Goal: Book appointment/travel/reservation

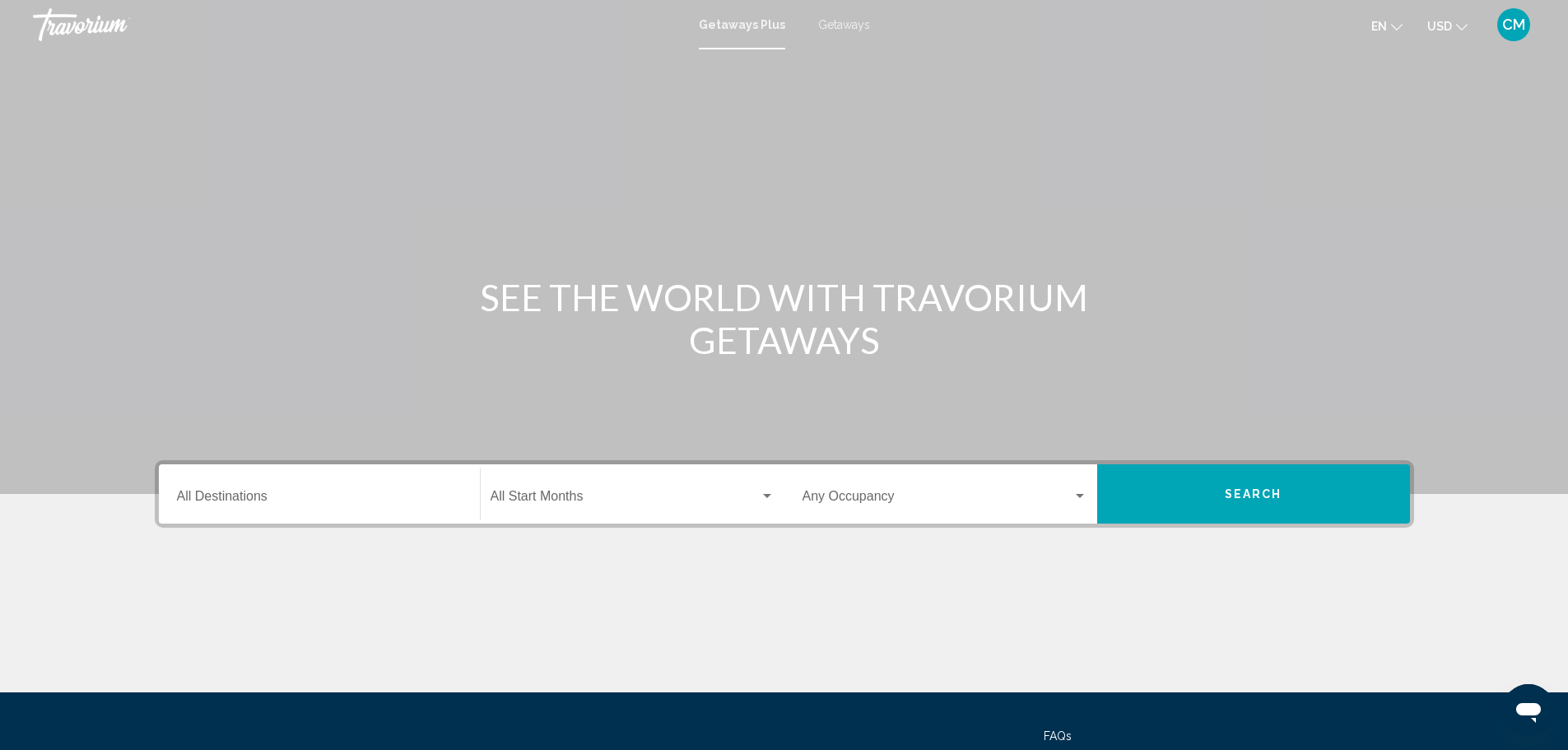
click at [360, 509] on div "Destination All Destinations" at bounding box center [319, 494] width 285 height 52
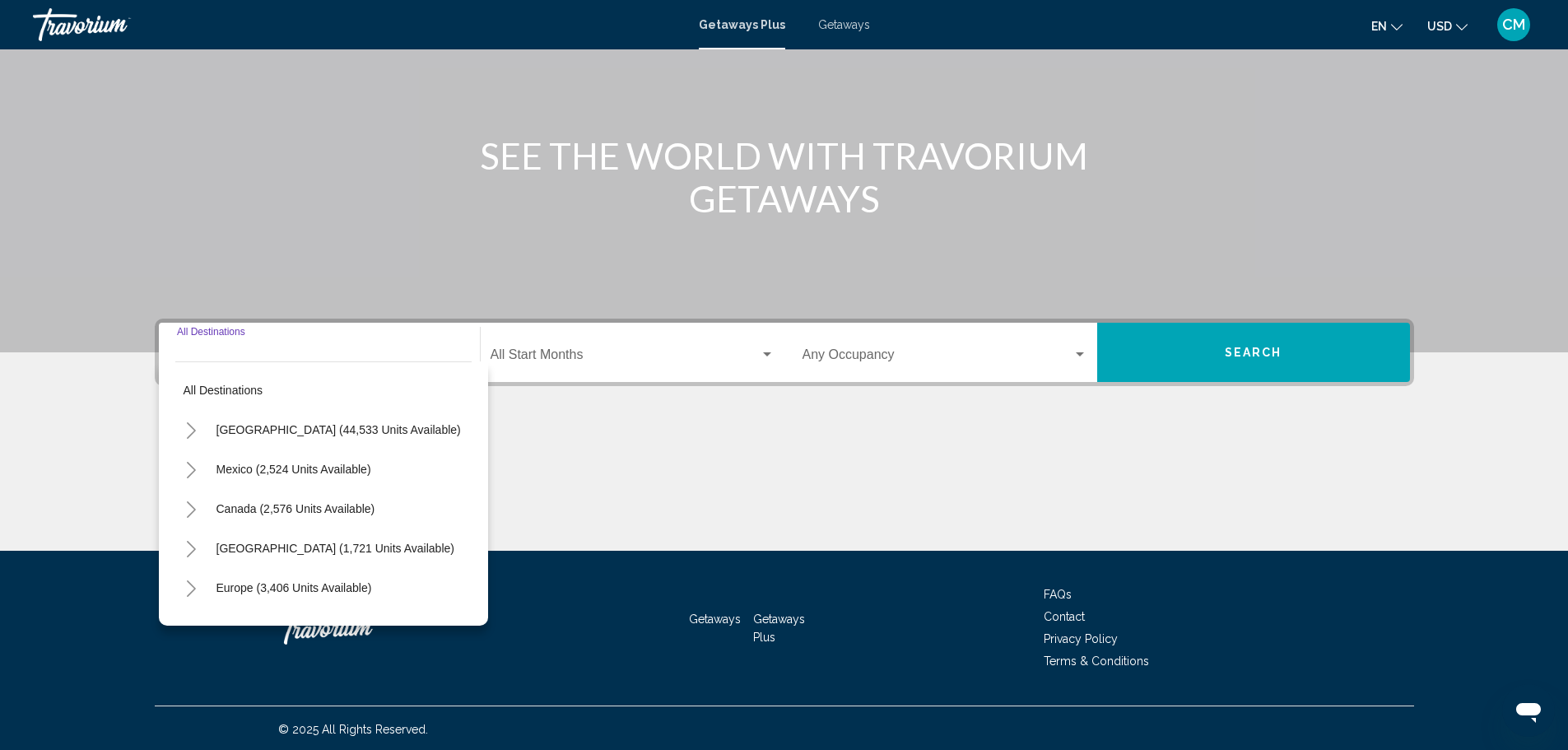
scroll to position [144, 0]
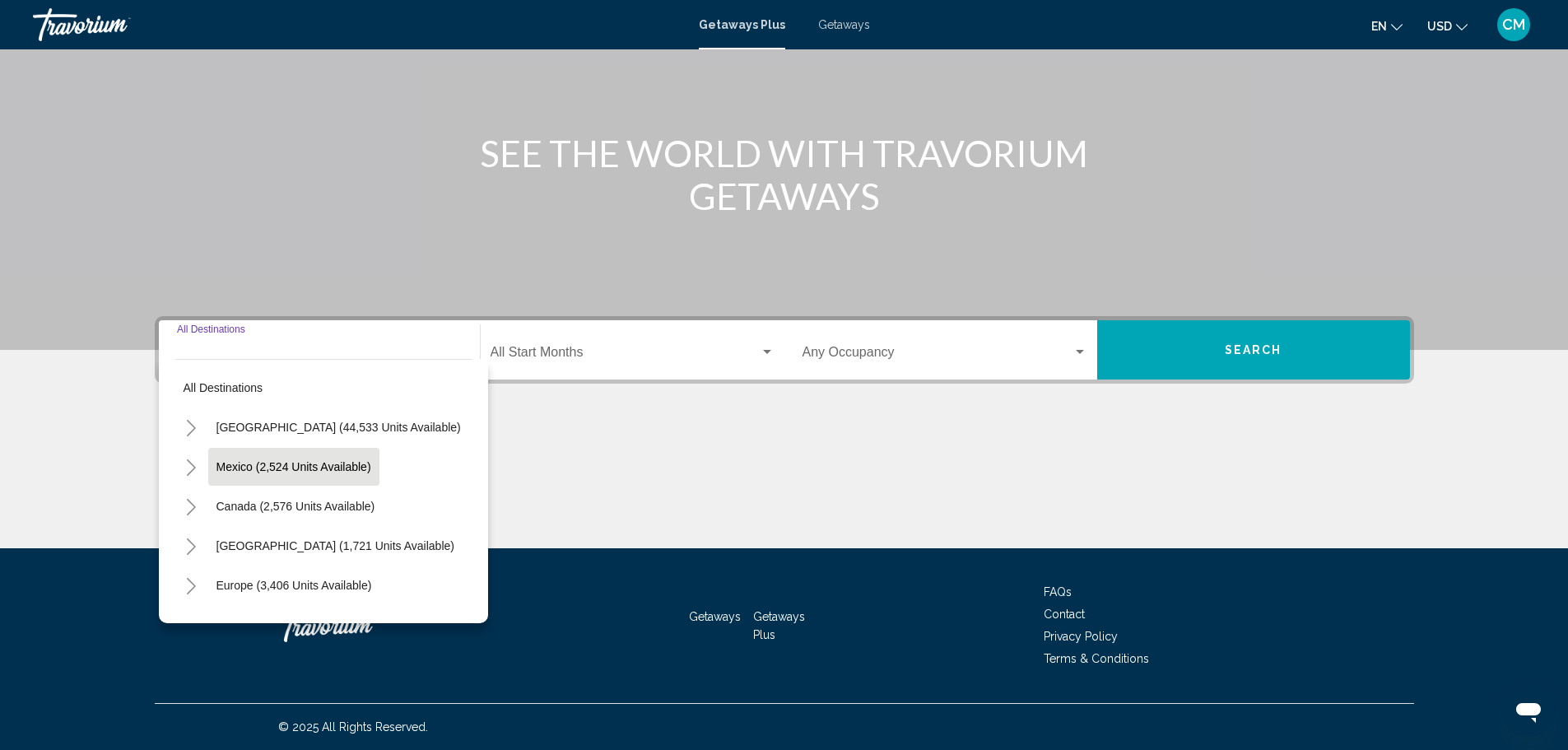
click at [315, 479] on button "Mexico (2,524 units available)" at bounding box center [293, 467] width 171 height 38
type input "**********"
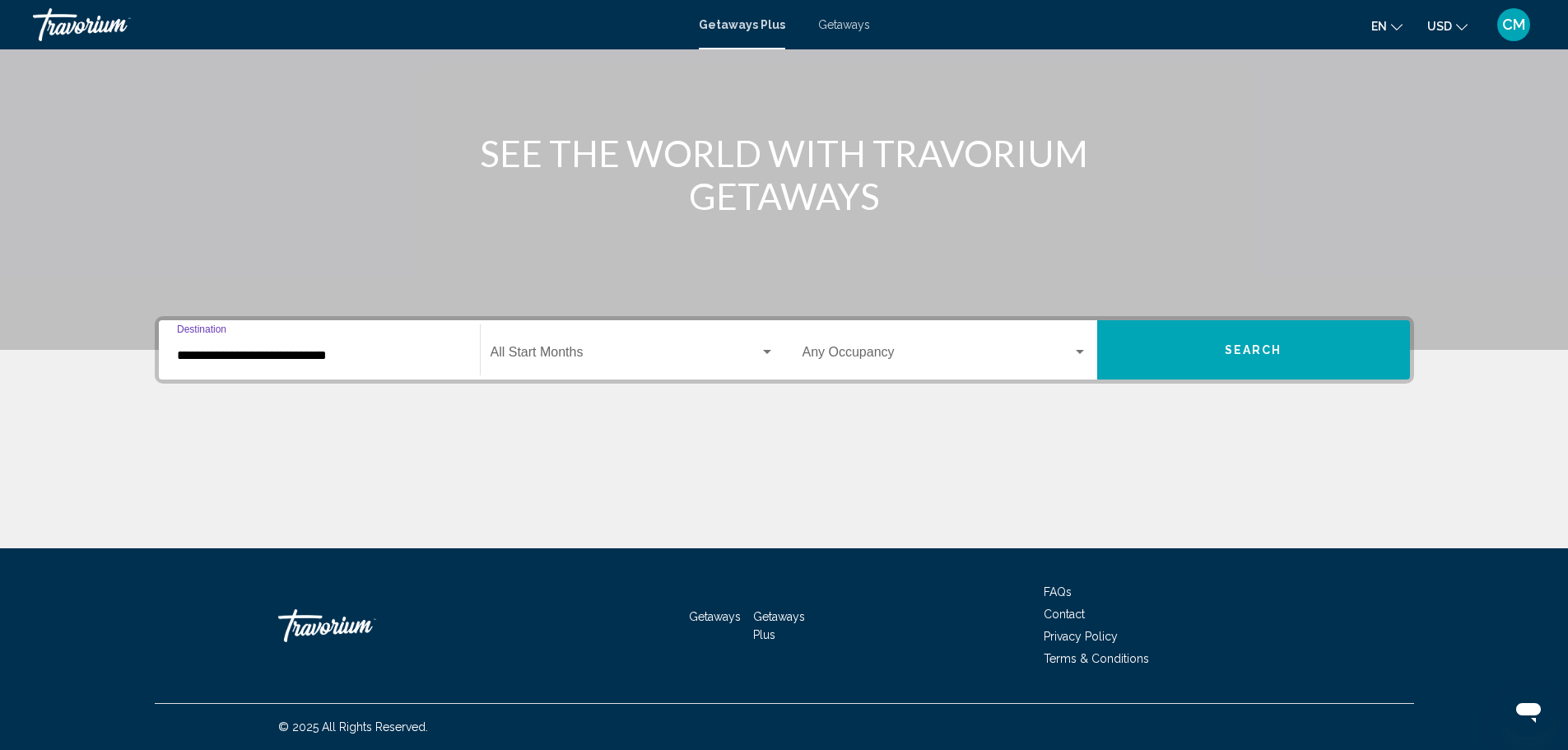
click at [687, 313] on div "Main content" at bounding box center [784, 103] width 1568 height 494
click at [675, 341] on div "Start Month All Start Months" at bounding box center [632, 349] width 284 height 52
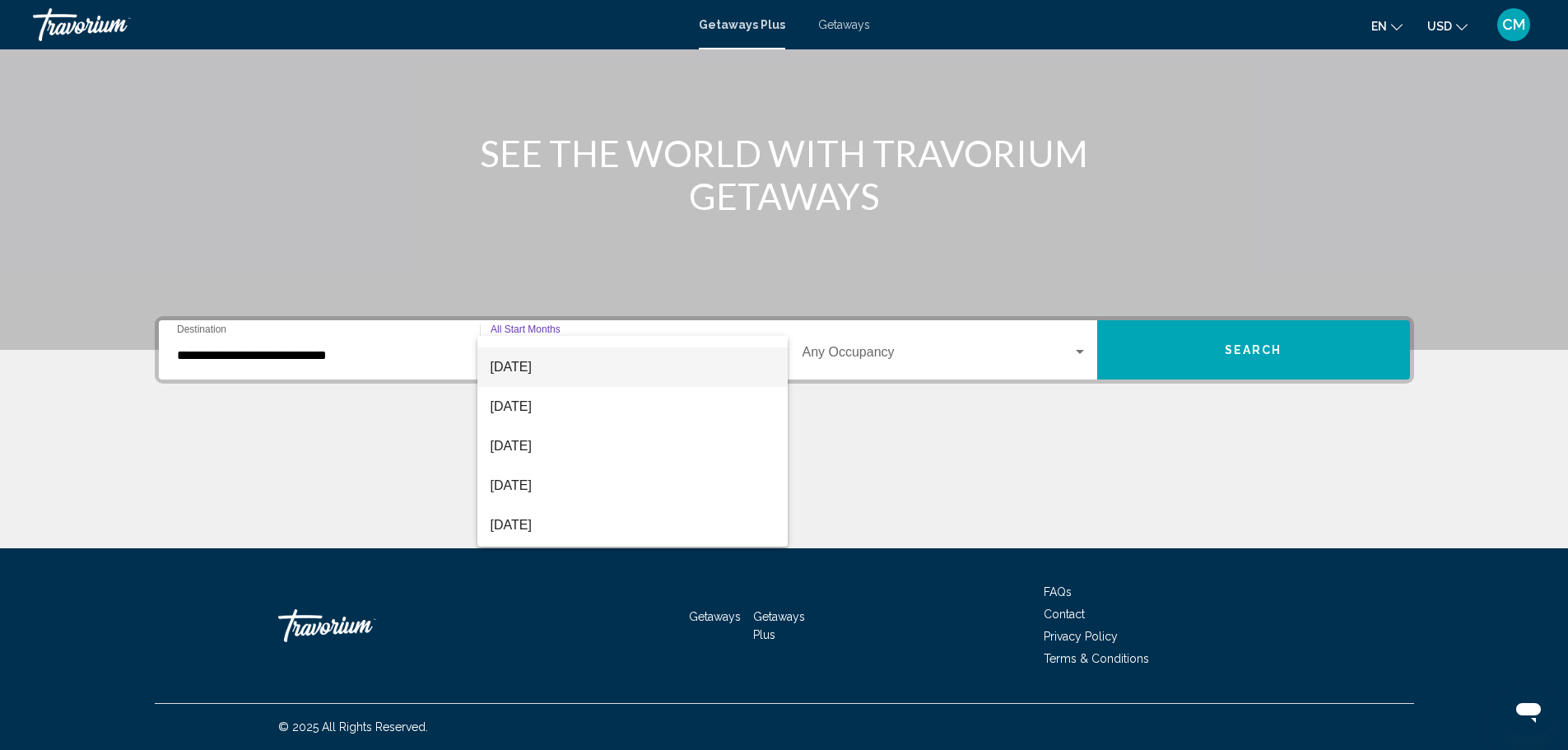
scroll to position [165, 0]
click at [604, 432] on span "[DATE]" at bounding box center [632, 428] width 284 height 40
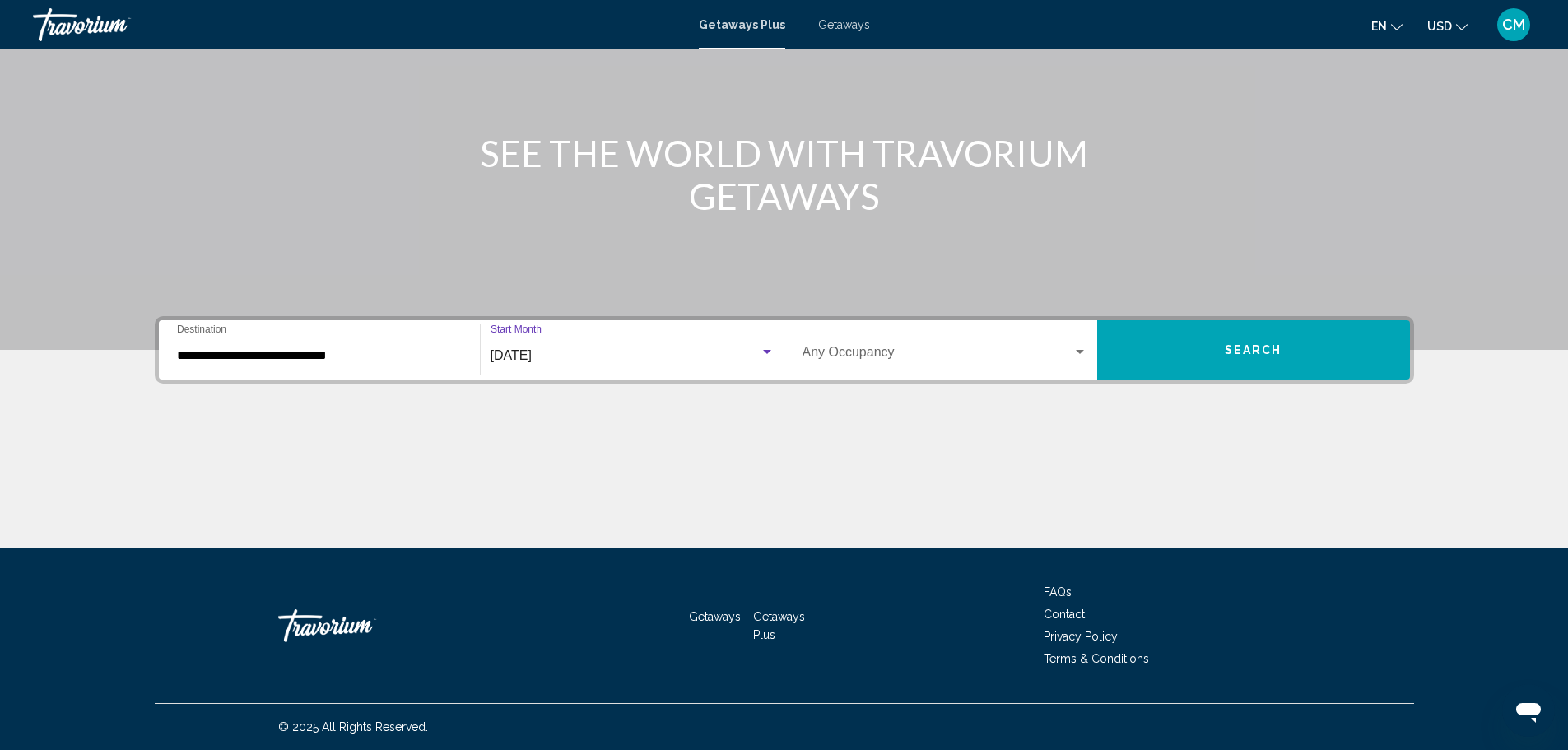
click at [935, 352] on span "Search widget" at bounding box center [937, 356] width 270 height 14
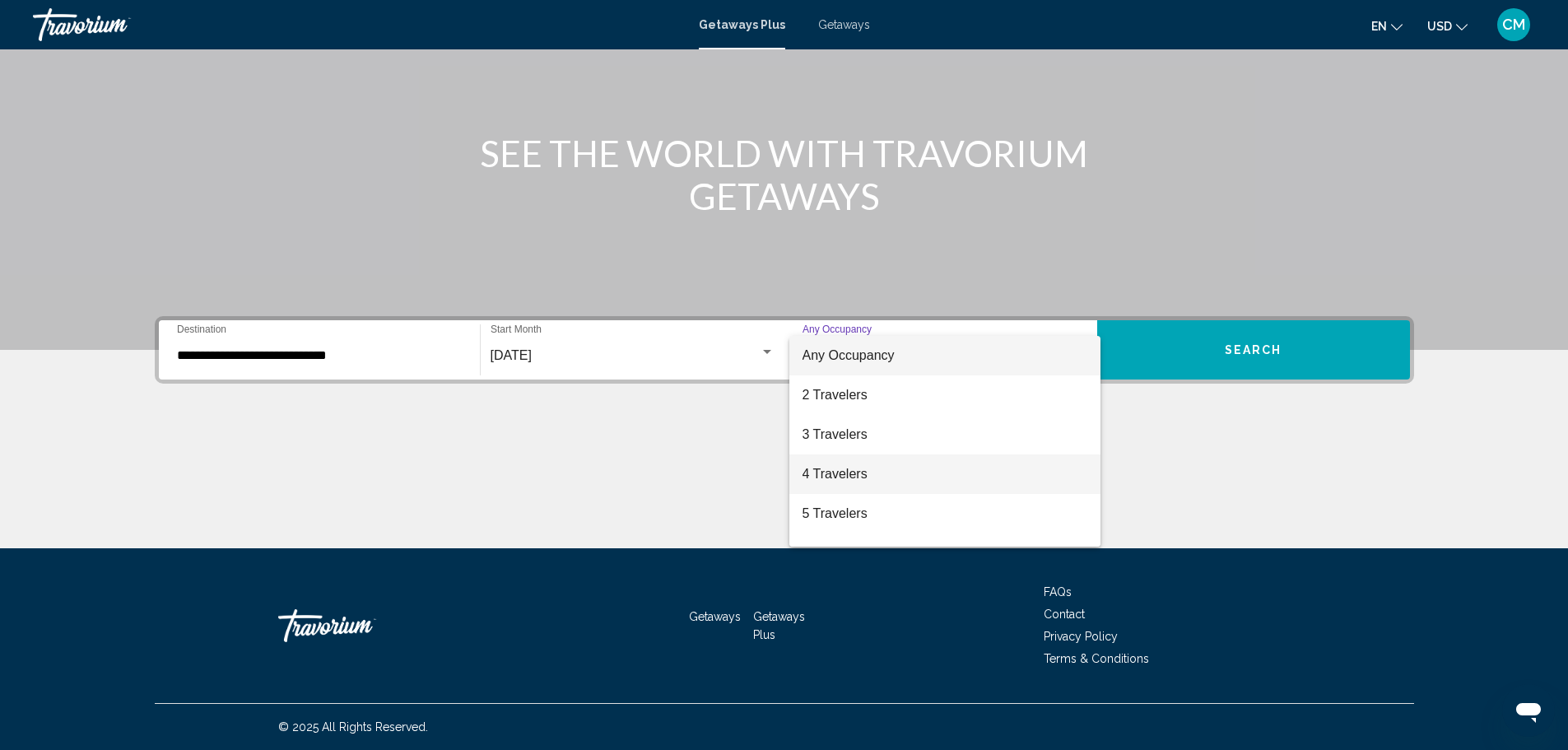
click at [878, 471] on span "4 Travelers" at bounding box center [945, 474] width 285 height 40
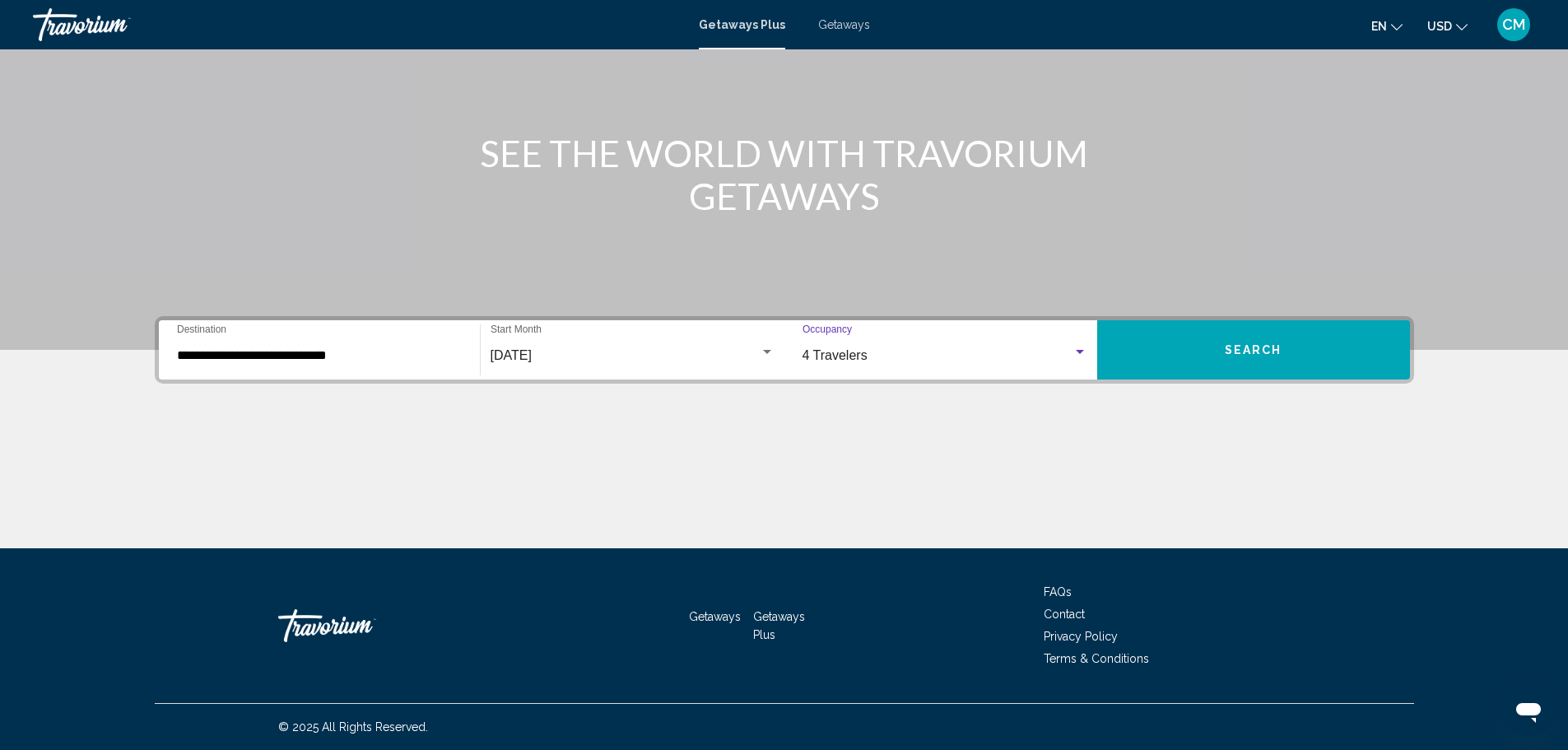
click at [1213, 352] on button "Search" at bounding box center [1253, 349] width 313 height 59
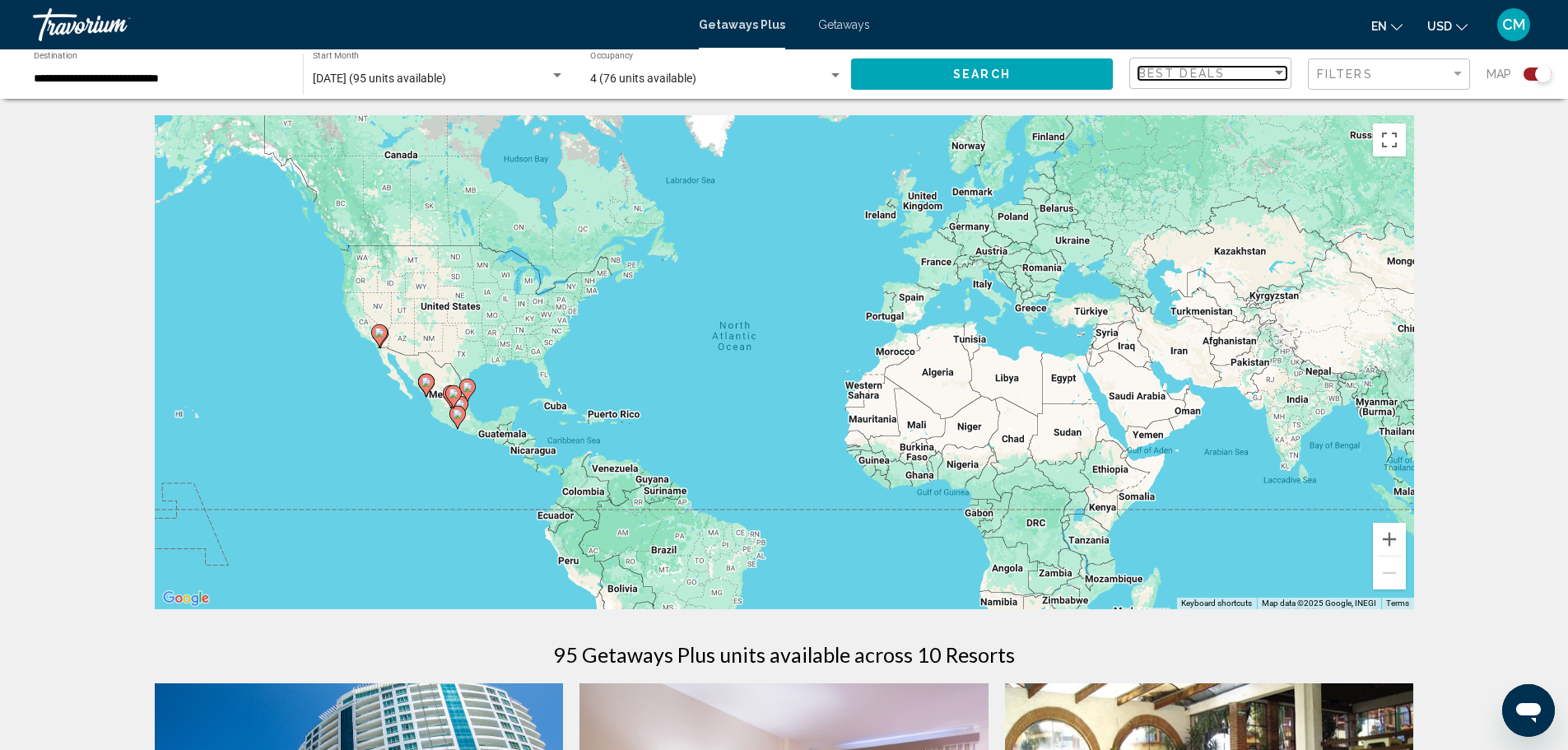
click at [1184, 70] on span "Best Deals" at bounding box center [1181, 73] width 86 height 14
click at [1481, 268] on div at bounding box center [784, 375] width 1568 height 750
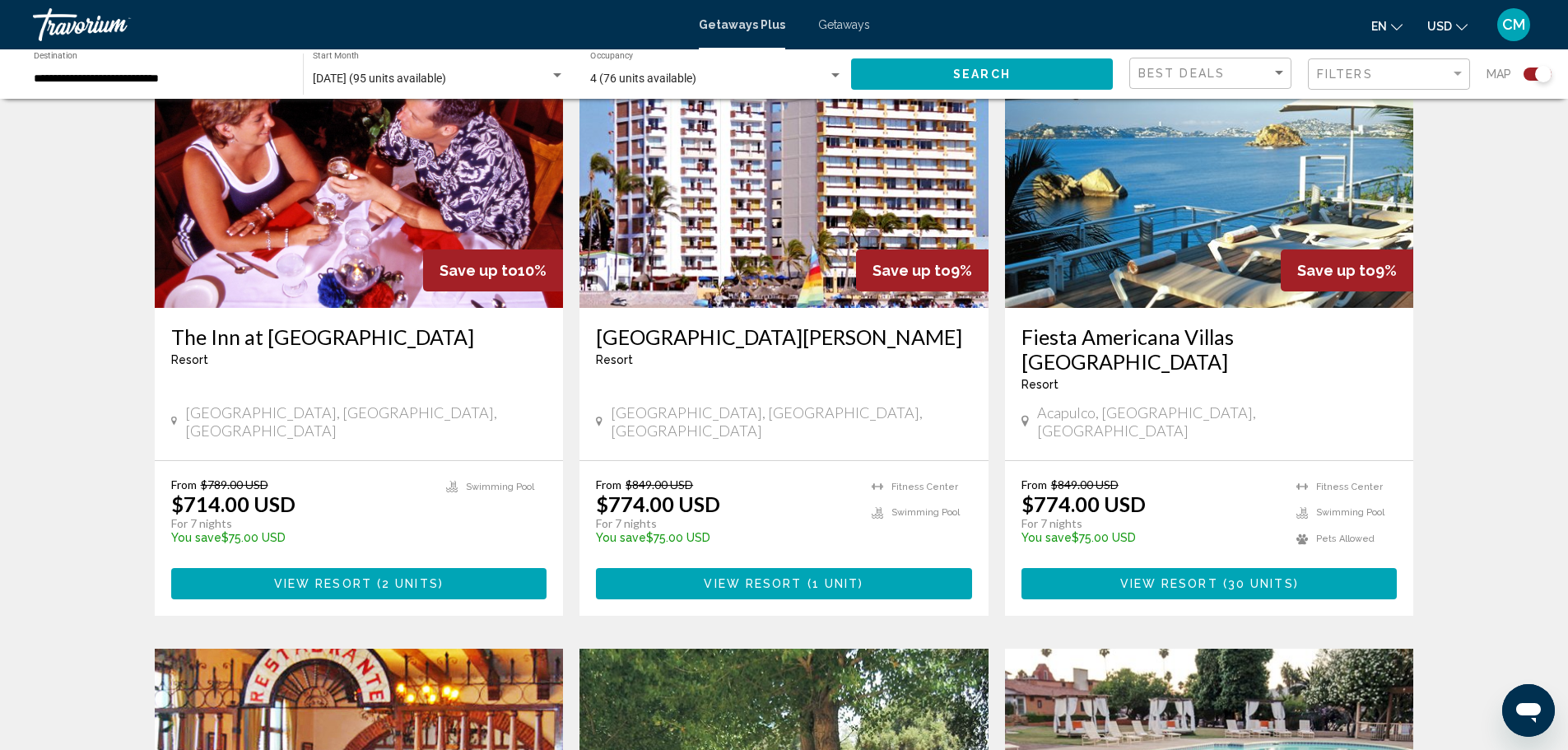
scroll to position [1233, 0]
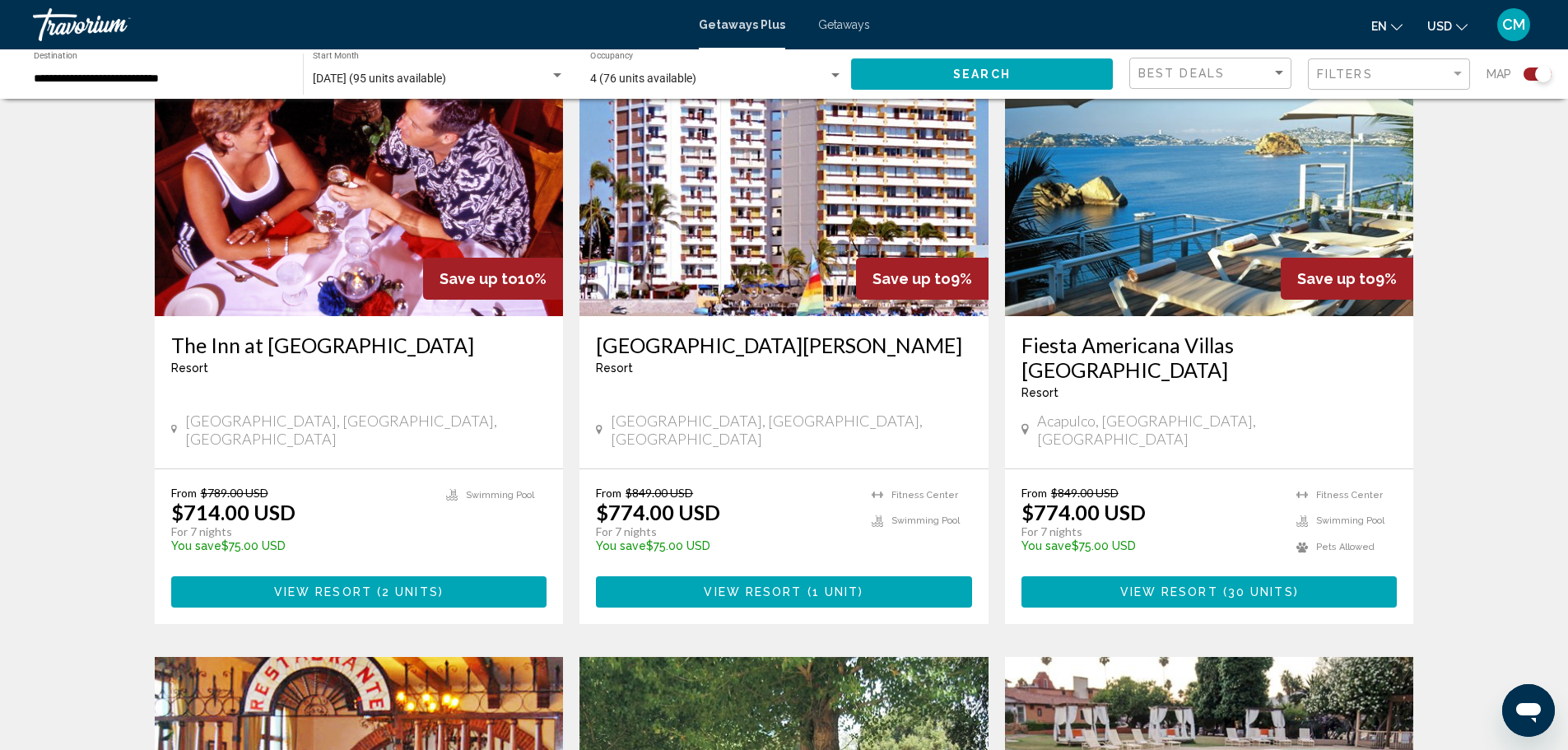
click at [1139, 277] on img "Main content" at bounding box center [1210, 184] width 409 height 263
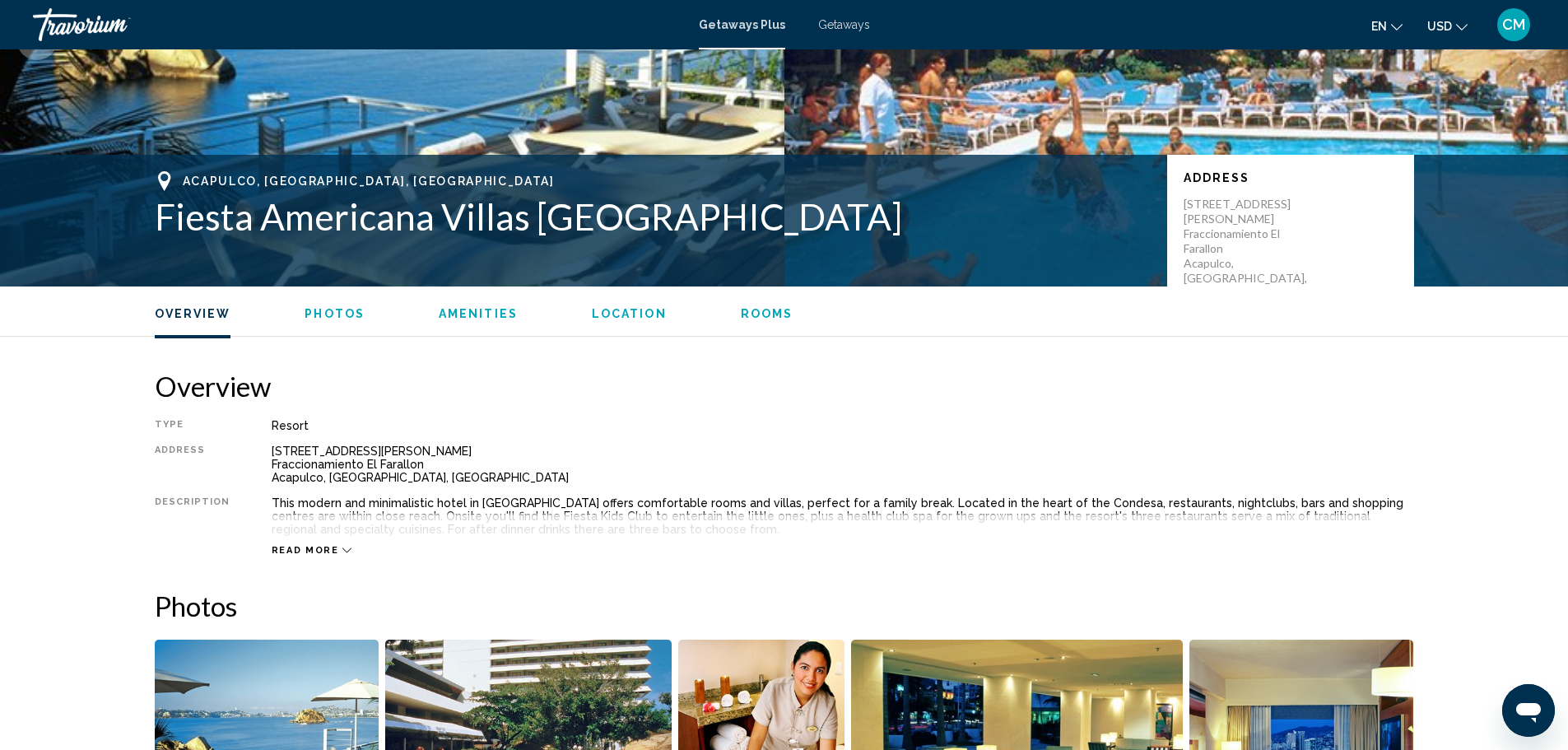
scroll to position [494, 0]
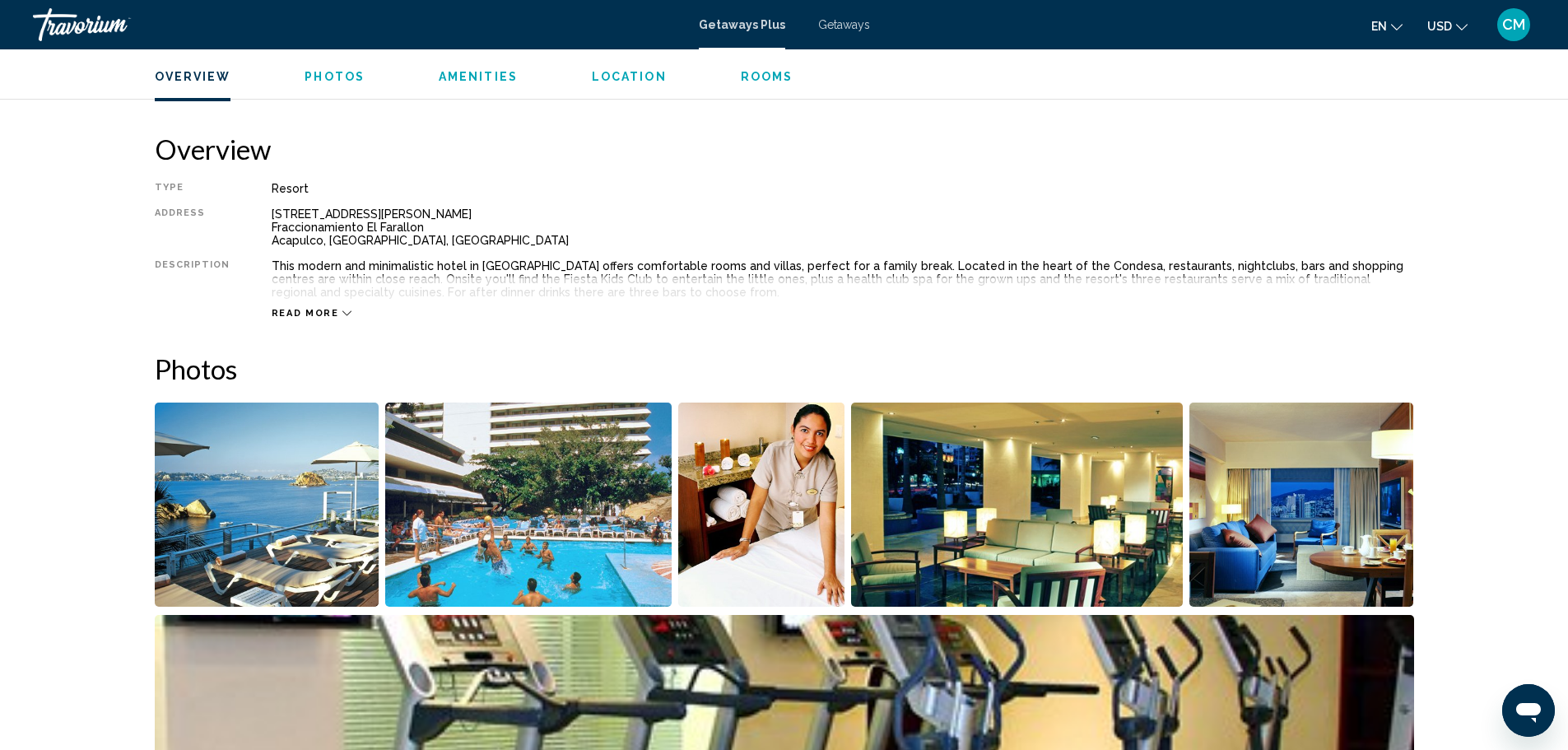
click at [271, 309] on span "Read more" at bounding box center [305, 313] width 68 height 11
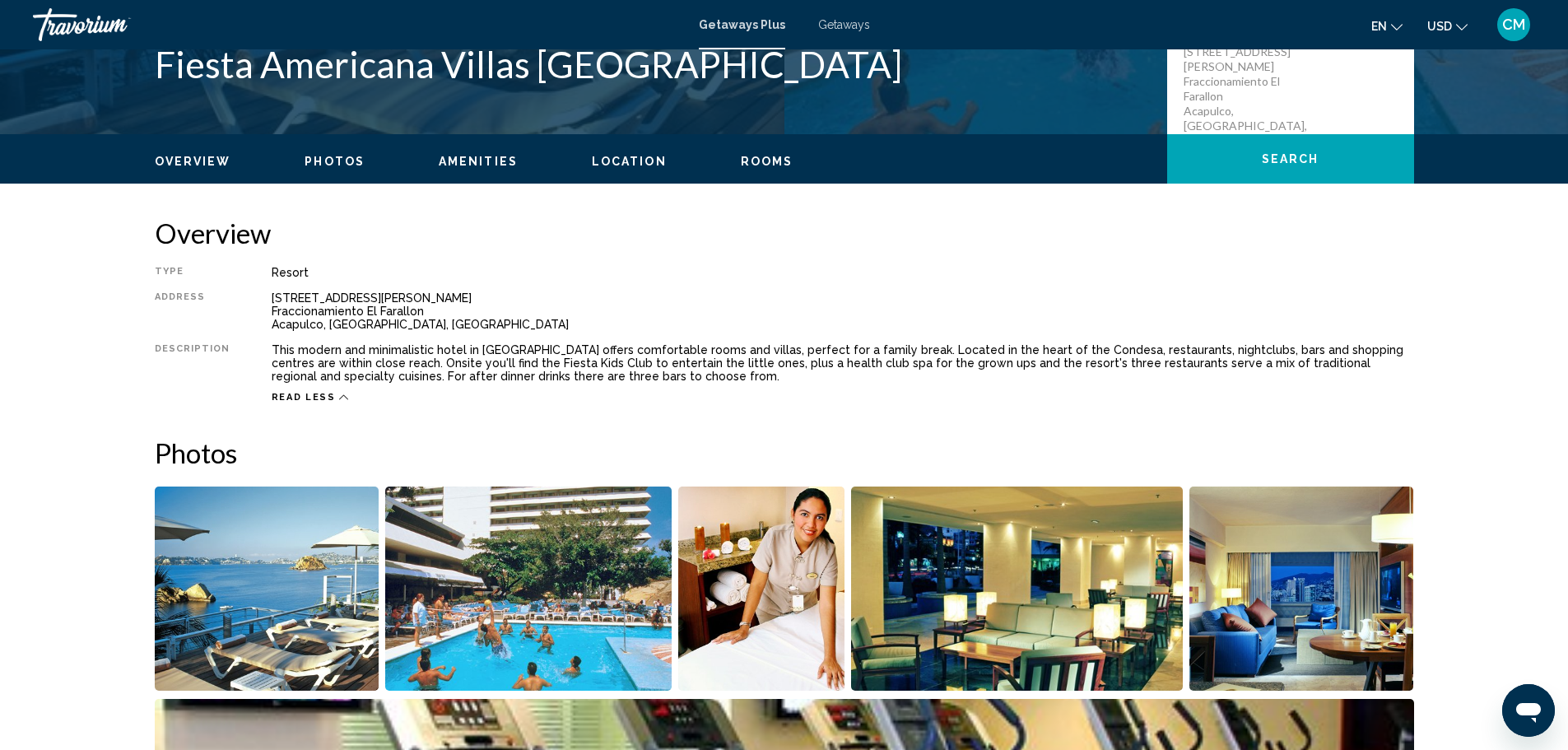
scroll to position [329, 0]
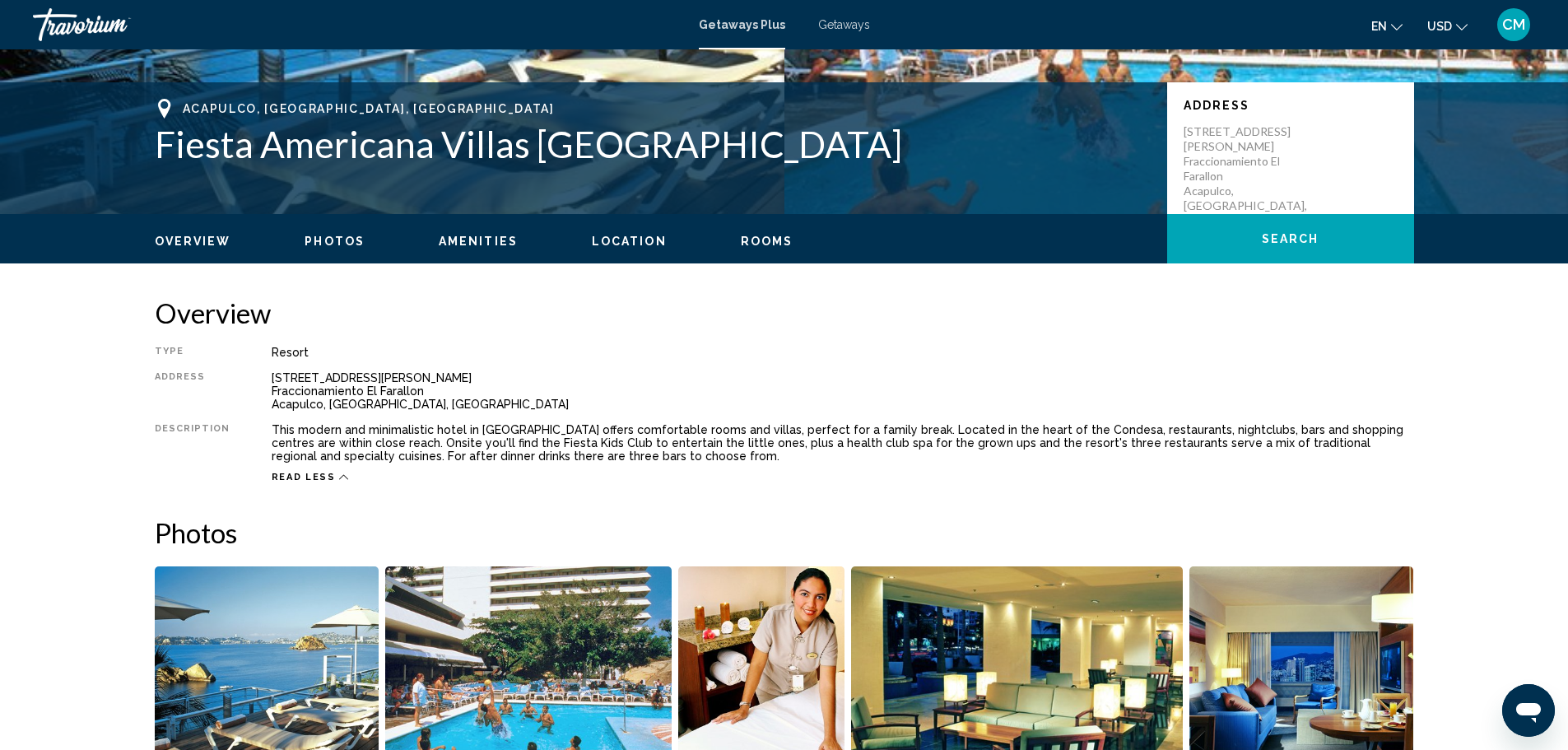
click at [1448, 33] on button "USD USD ($) MXN (Mex$) CAD (Can$) GBP (£) EUR (€) AUD (A$) NZD (NZ$) CNY (CN¥)" at bounding box center [1447, 25] width 41 height 24
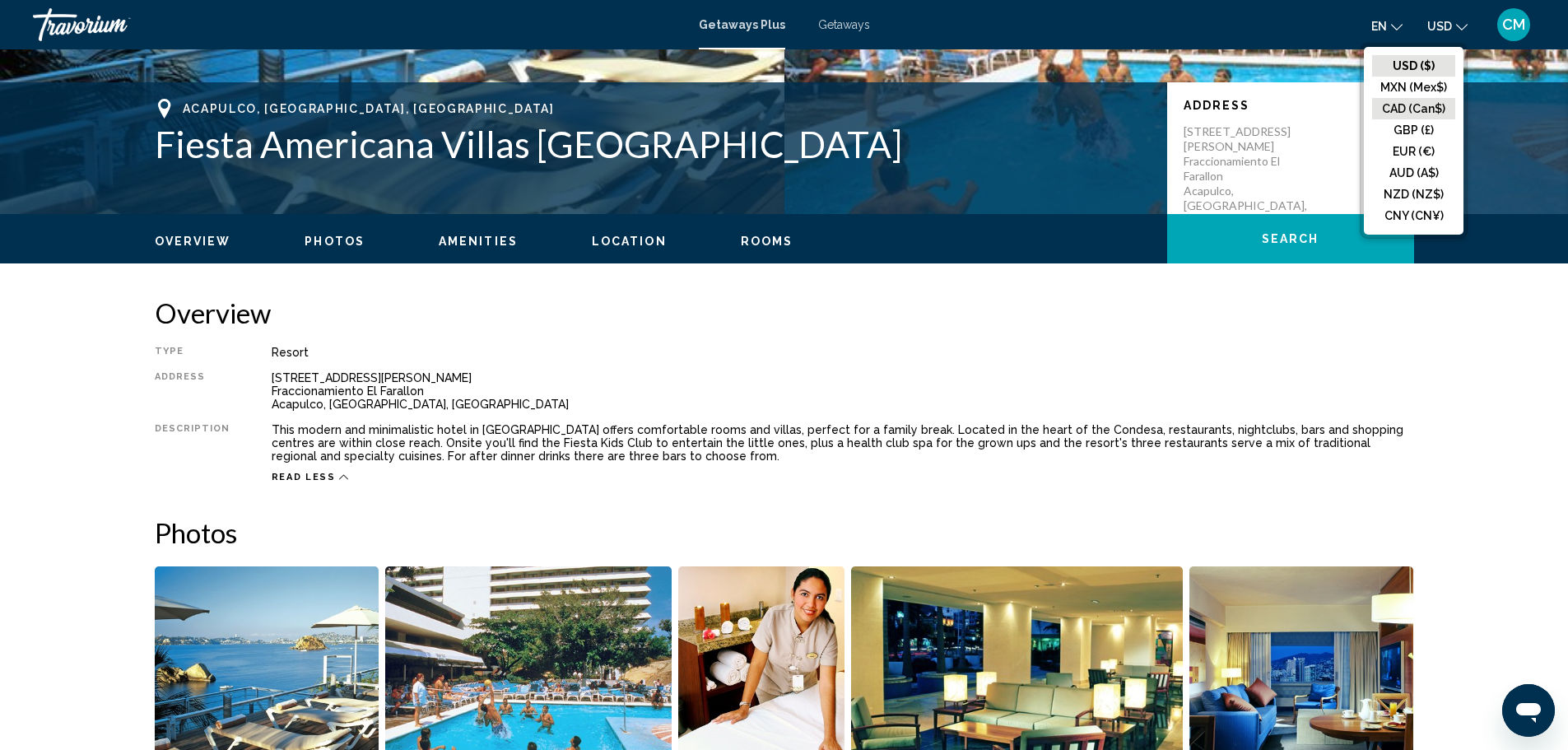
click at [1411, 103] on button "CAD (Can$)" at bounding box center [1413, 109] width 83 height 22
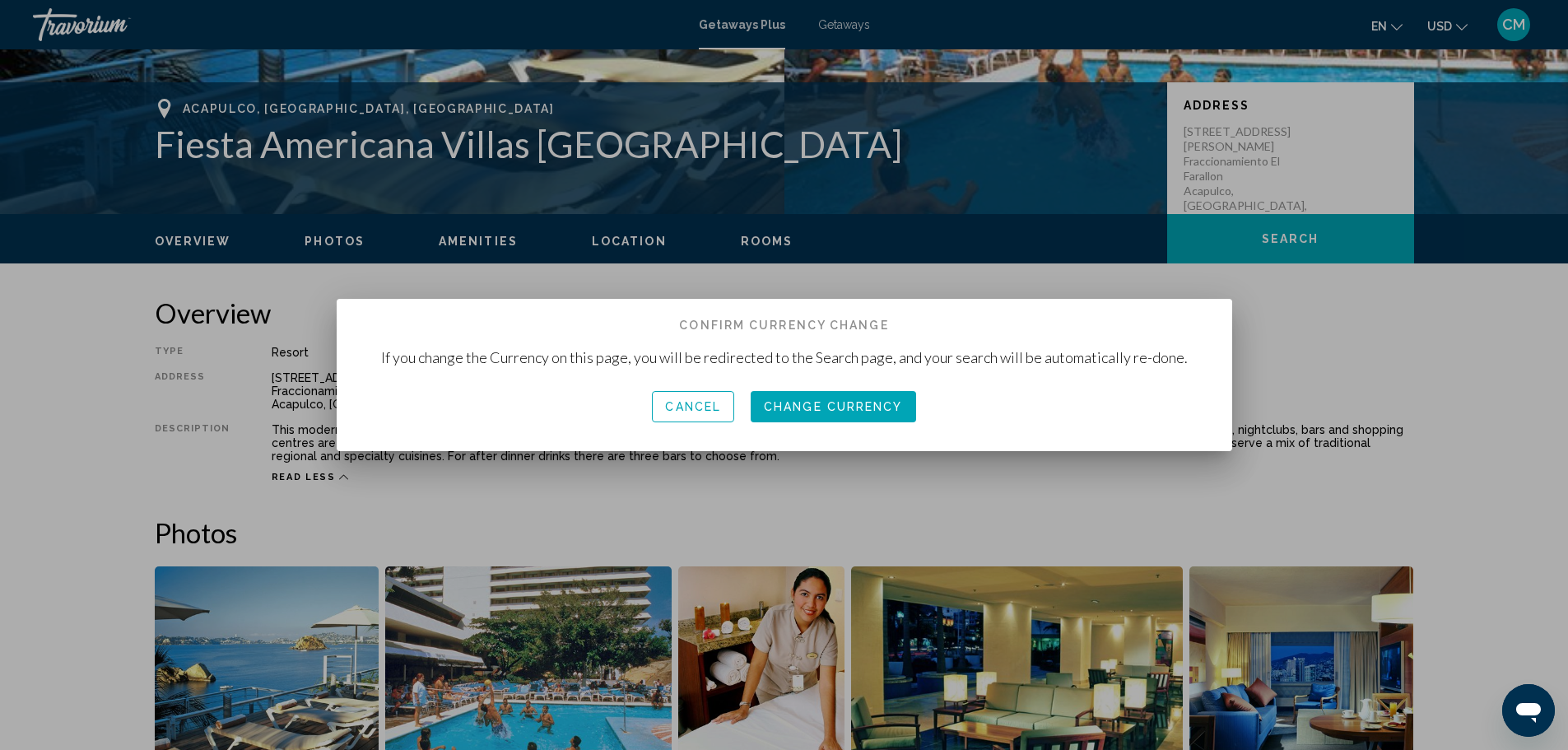
scroll to position [0, 0]
click at [820, 403] on span "Change Currency" at bounding box center [833, 407] width 139 height 14
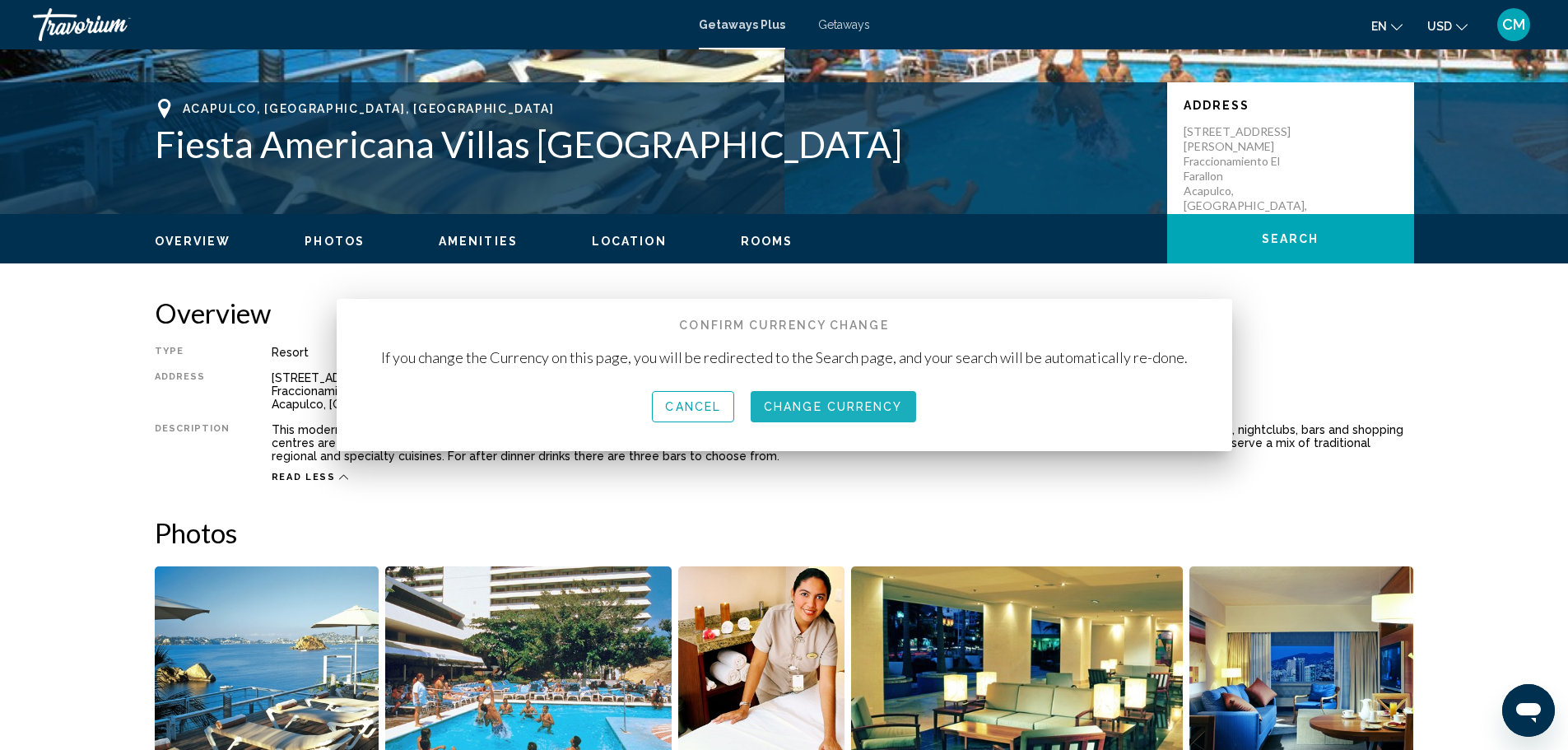
scroll to position [329, 0]
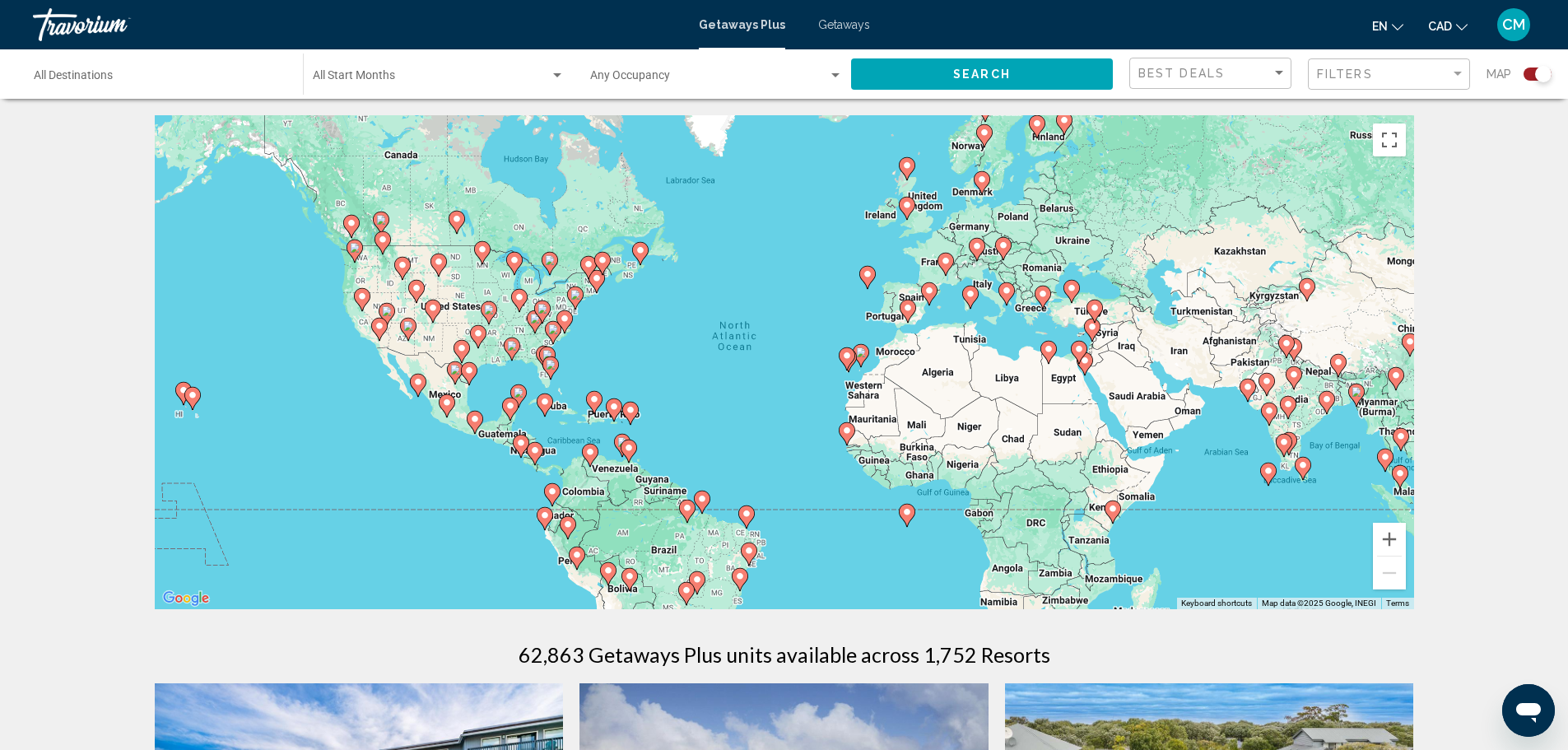
click at [835, 27] on span "Getaways" at bounding box center [843, 24] width 52 height 14
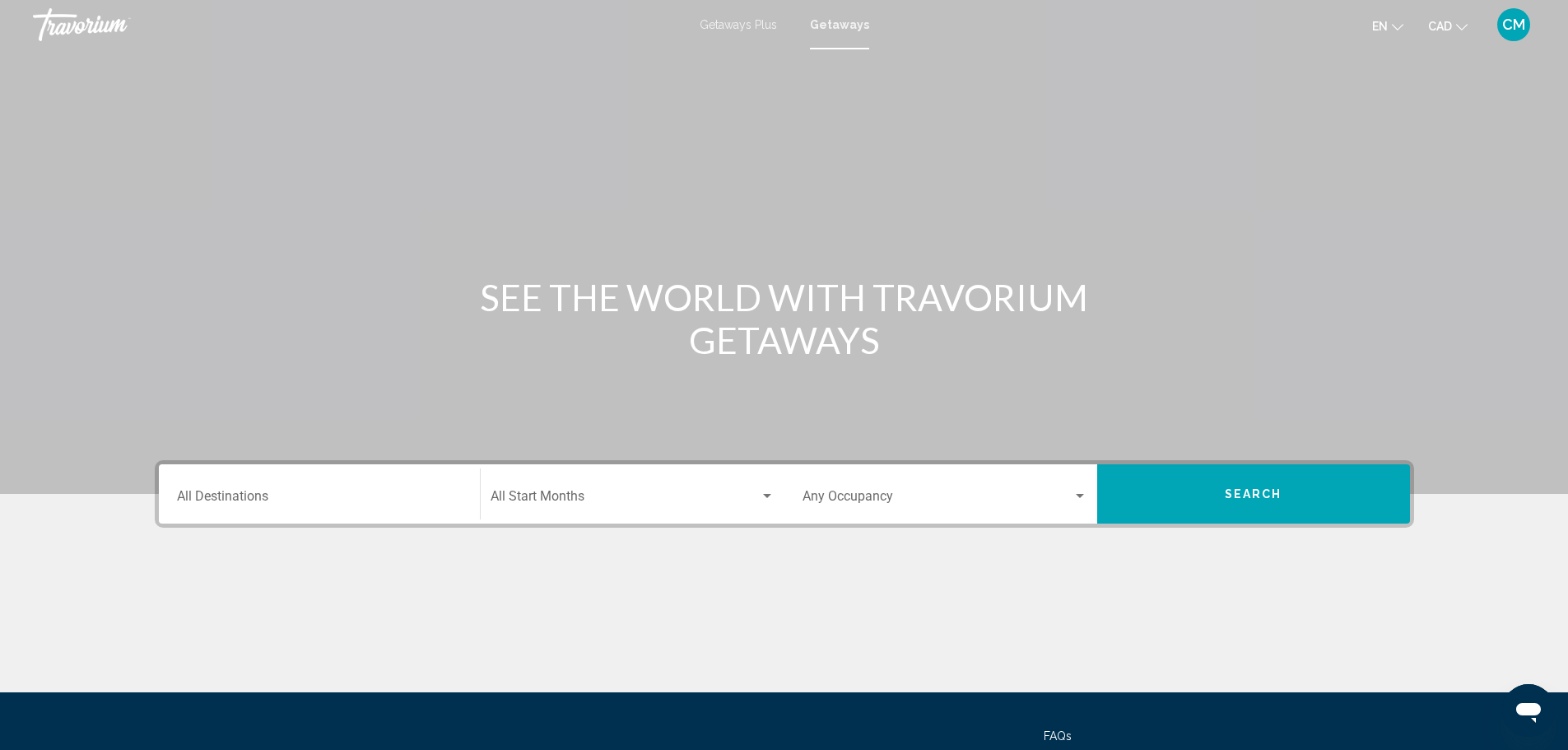
click at [355, 494] on input "Destination All Destinations" at bounding box center [319, 499] width 285 height 14
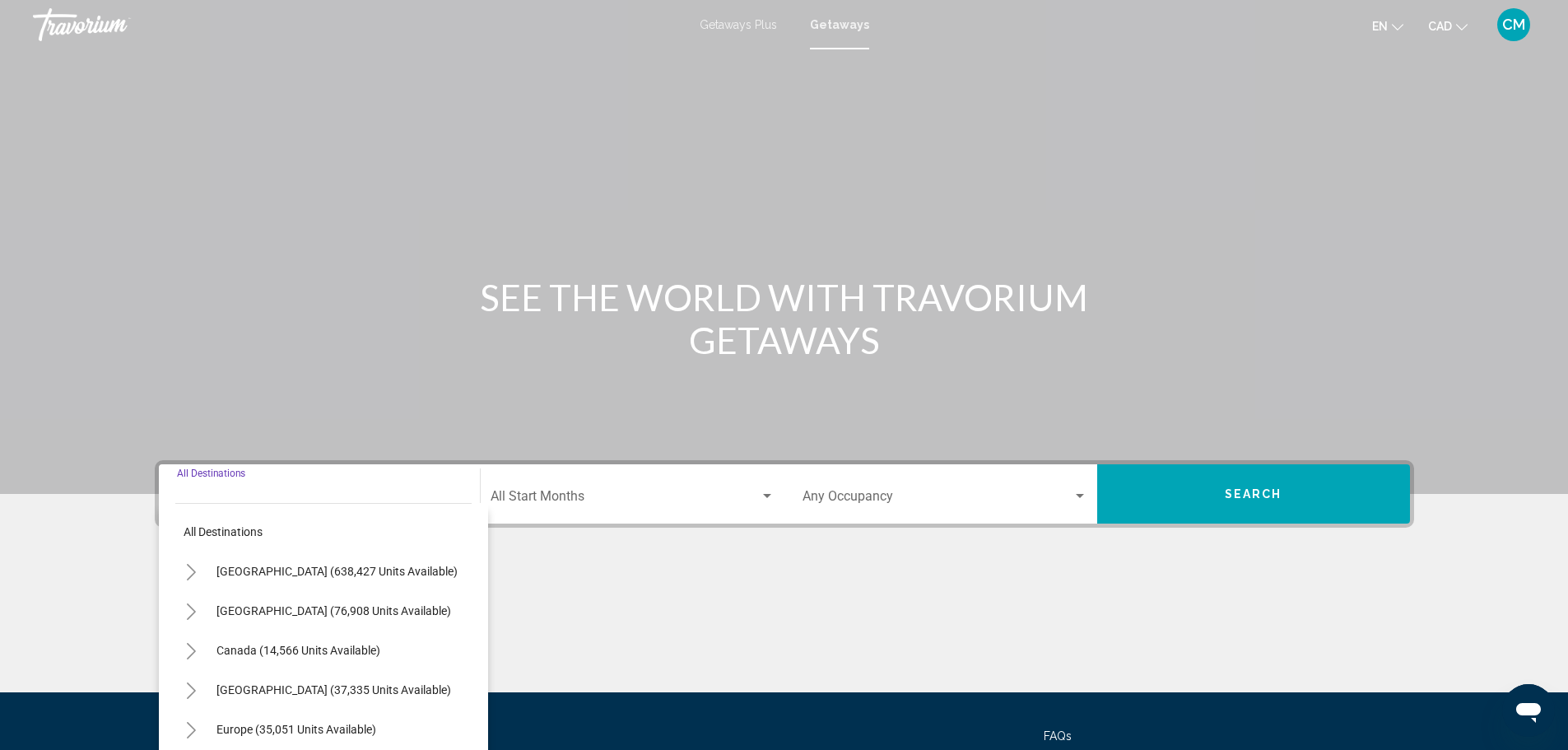
scroll to position [144, 0]
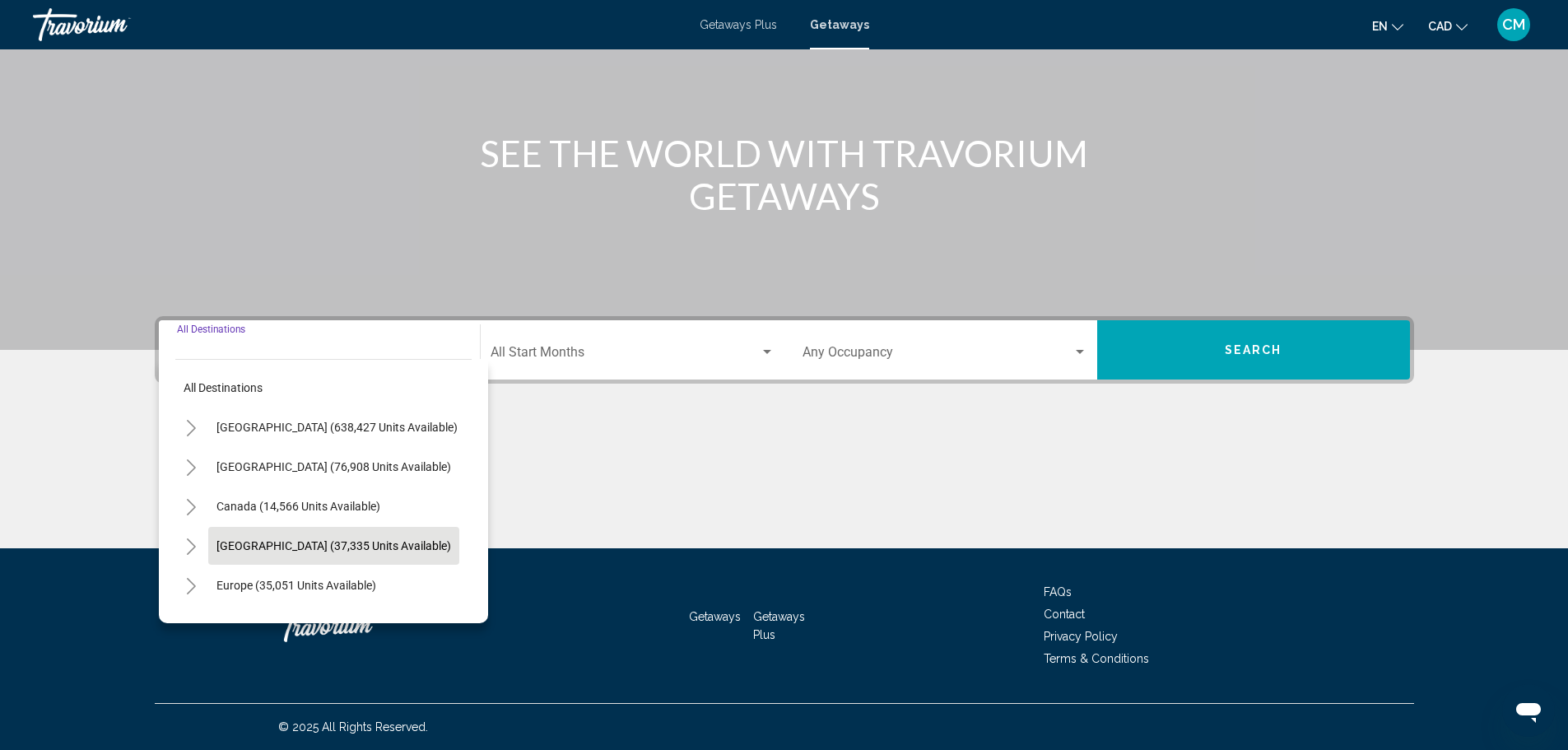
click at [343, 544] on span "[GEOGRAPHIC_DATA] (37,335 units available)" at bounding box center [333, 546] width 234 height 14
type input "**********"
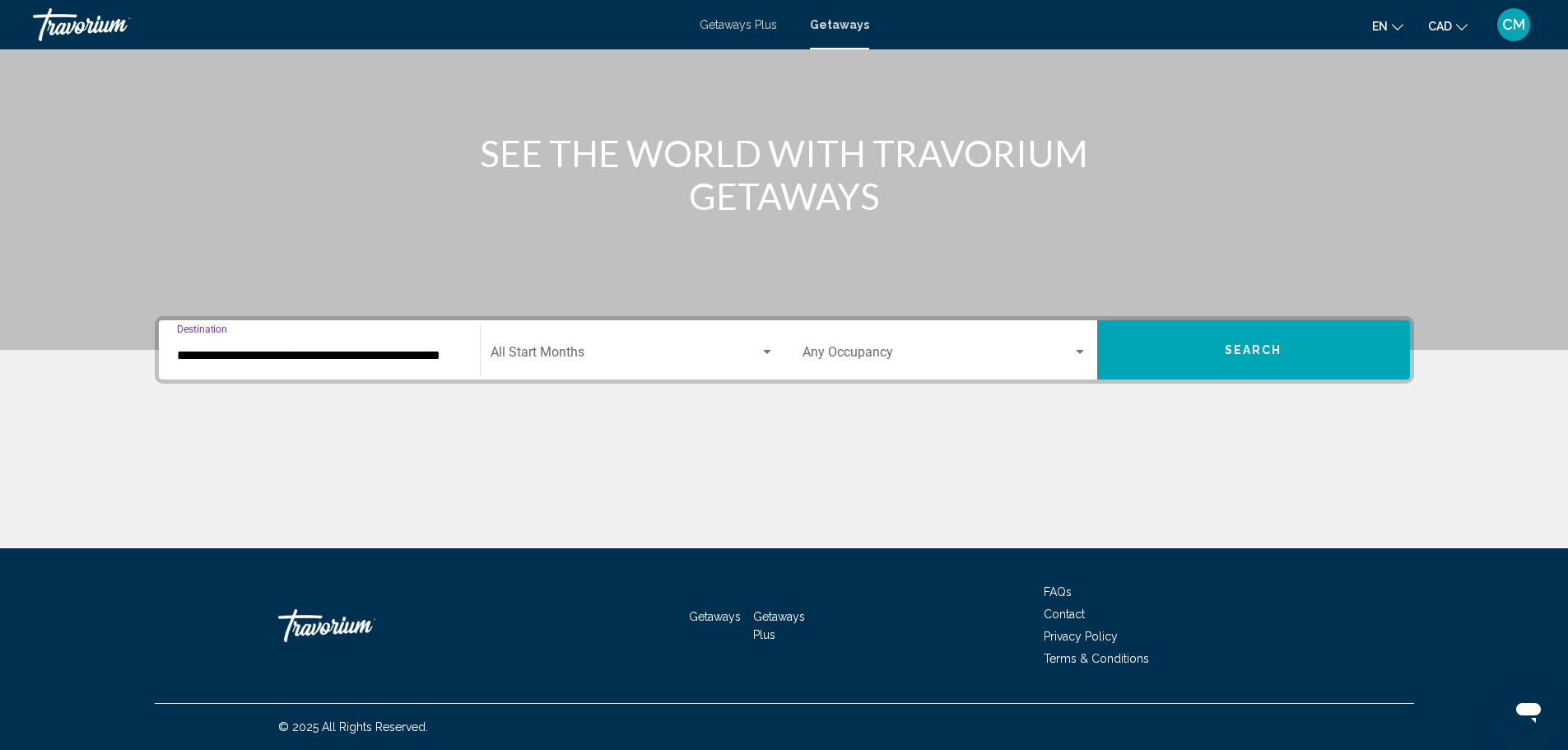
click at [651, 357] on span "Search widget" at bounding box center [624, 356] width 269 height 14
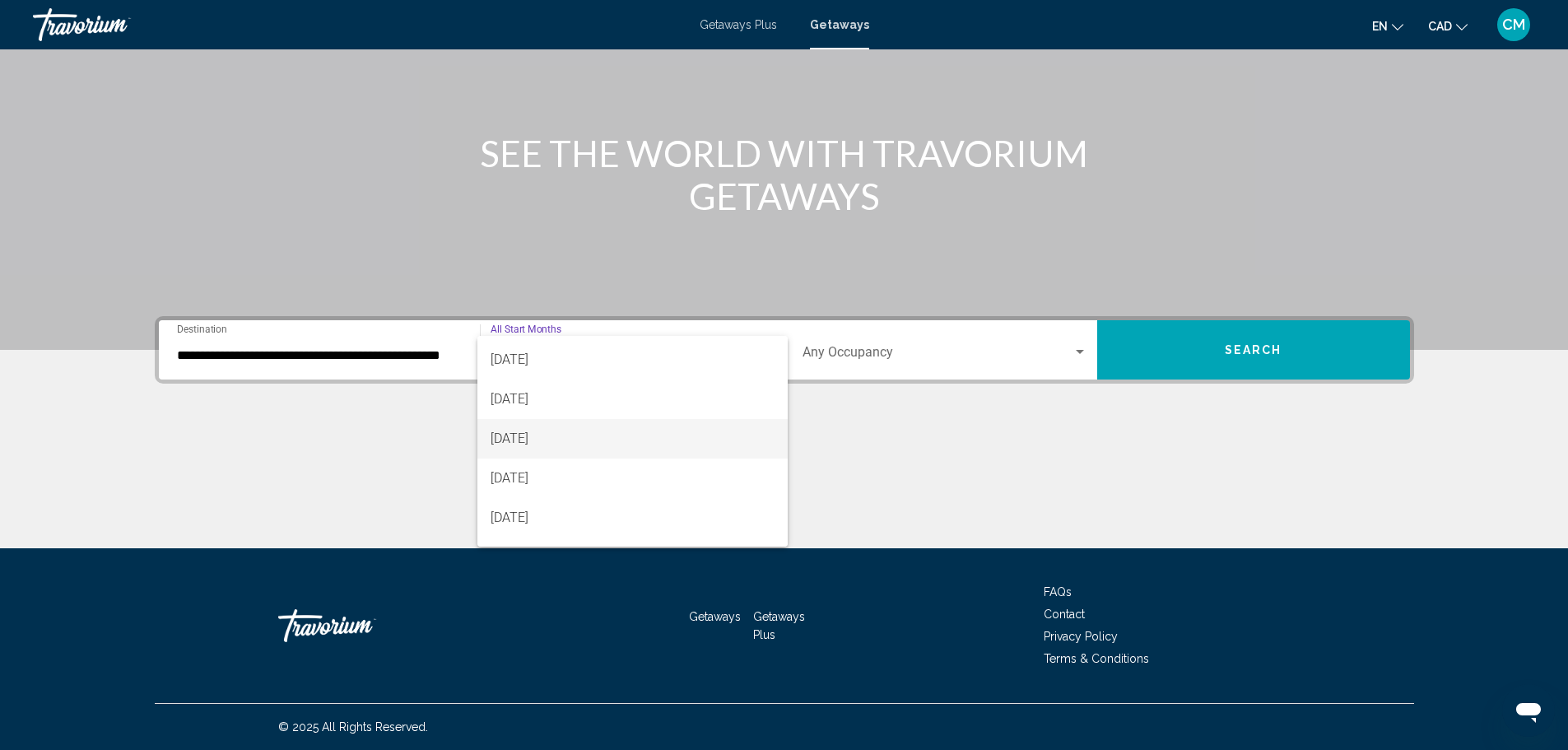
scroll to position [177, 0]
click at [548, 458] on span "[DATE]" at bounding box center [632, 454] width 284 height 40
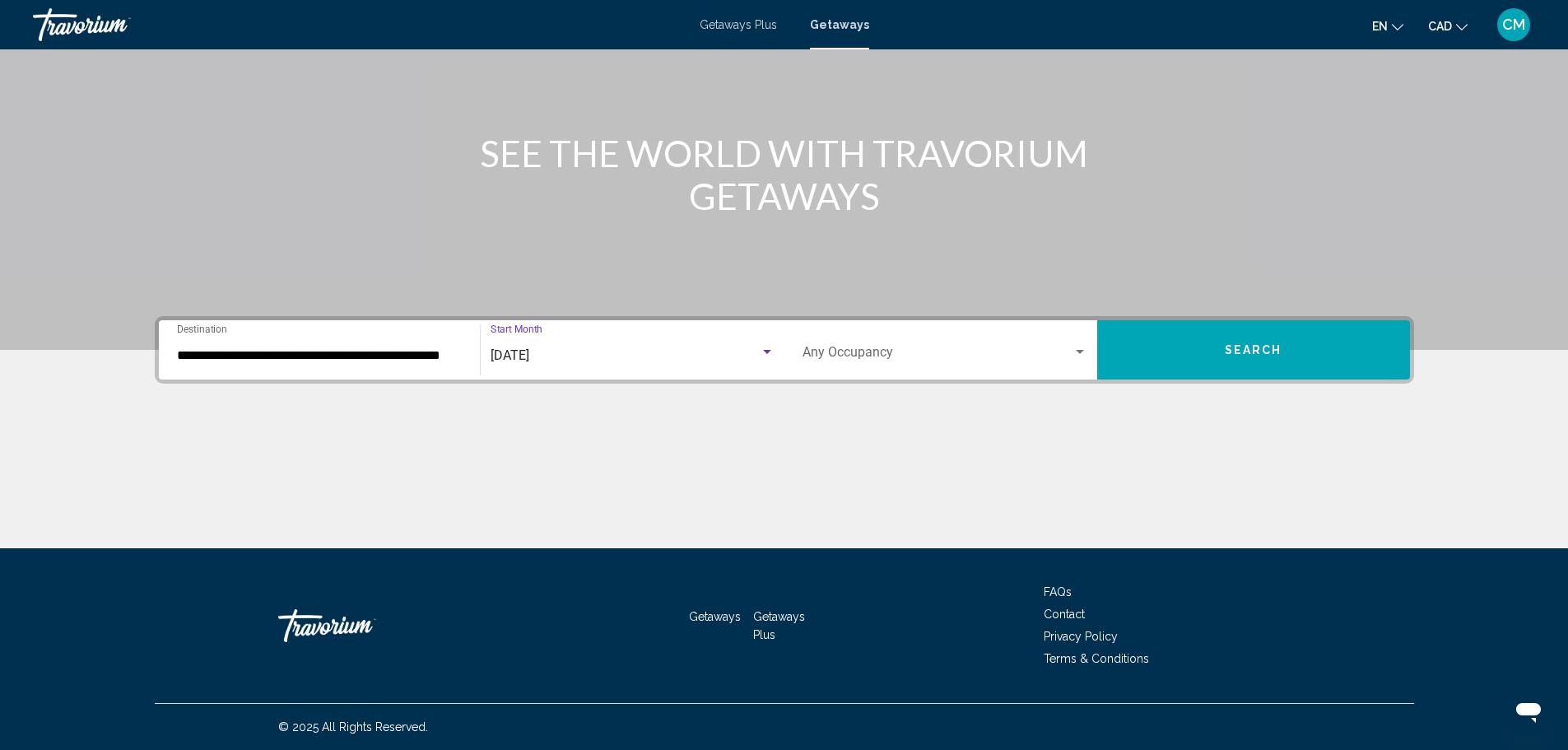
click at [923, 348] on span "Search widget" at bounding box center [937, 356] width 270 height 14
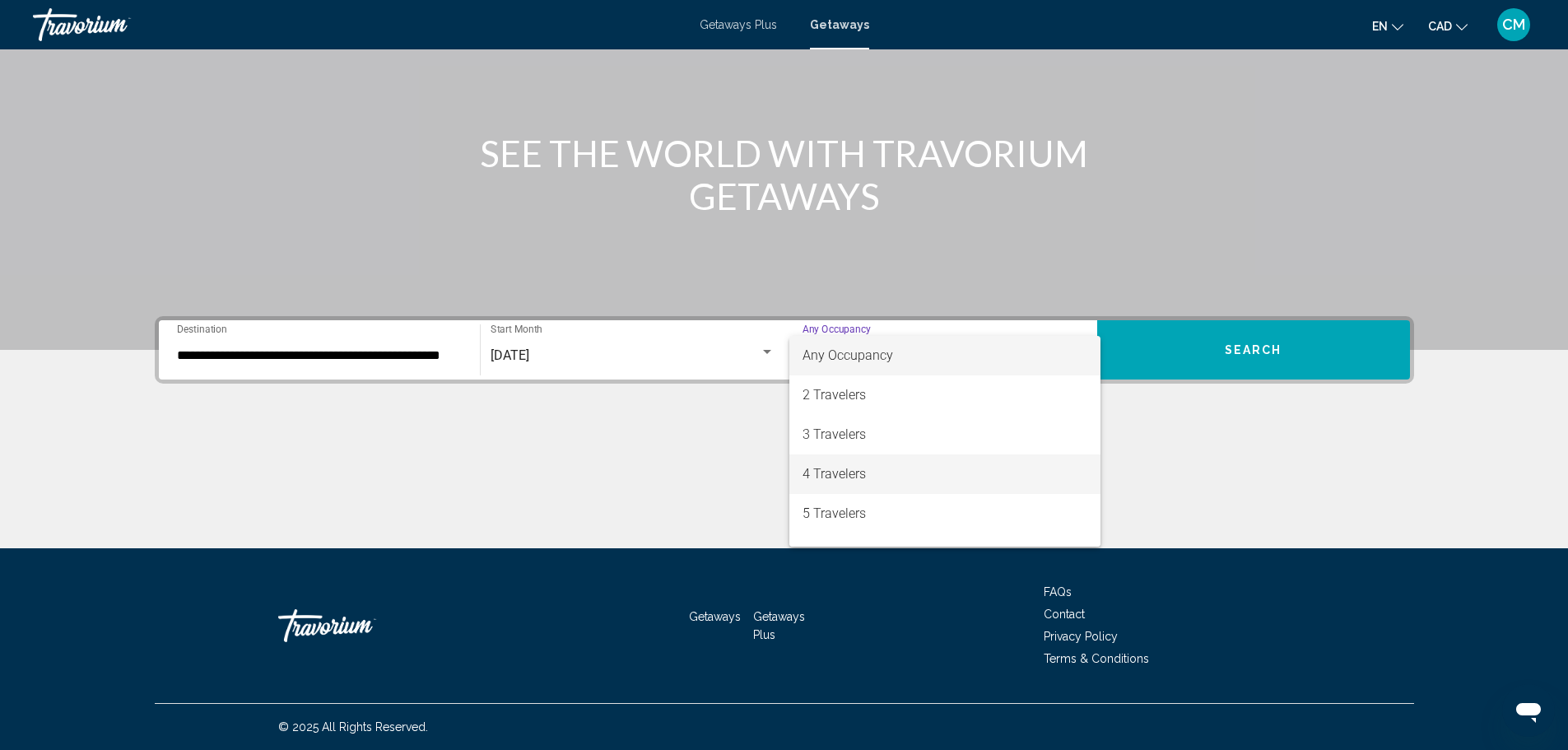
click at [887, 470] on span "4 Travelers" at bounding box center [945, 474] width 285 height 40
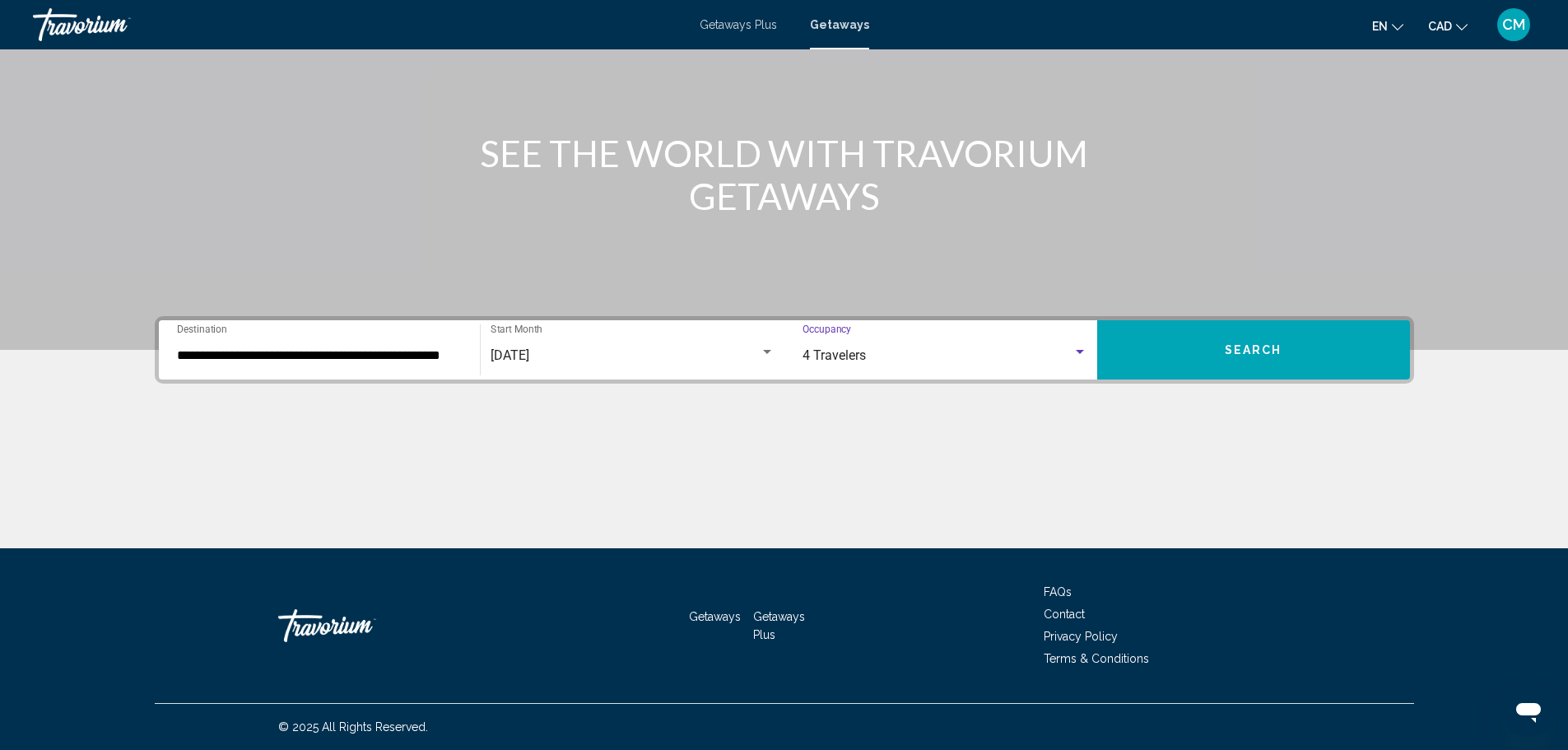
click at [1151, 356] on button "Search" at bounding box center [1253, 349] width 313 height 59
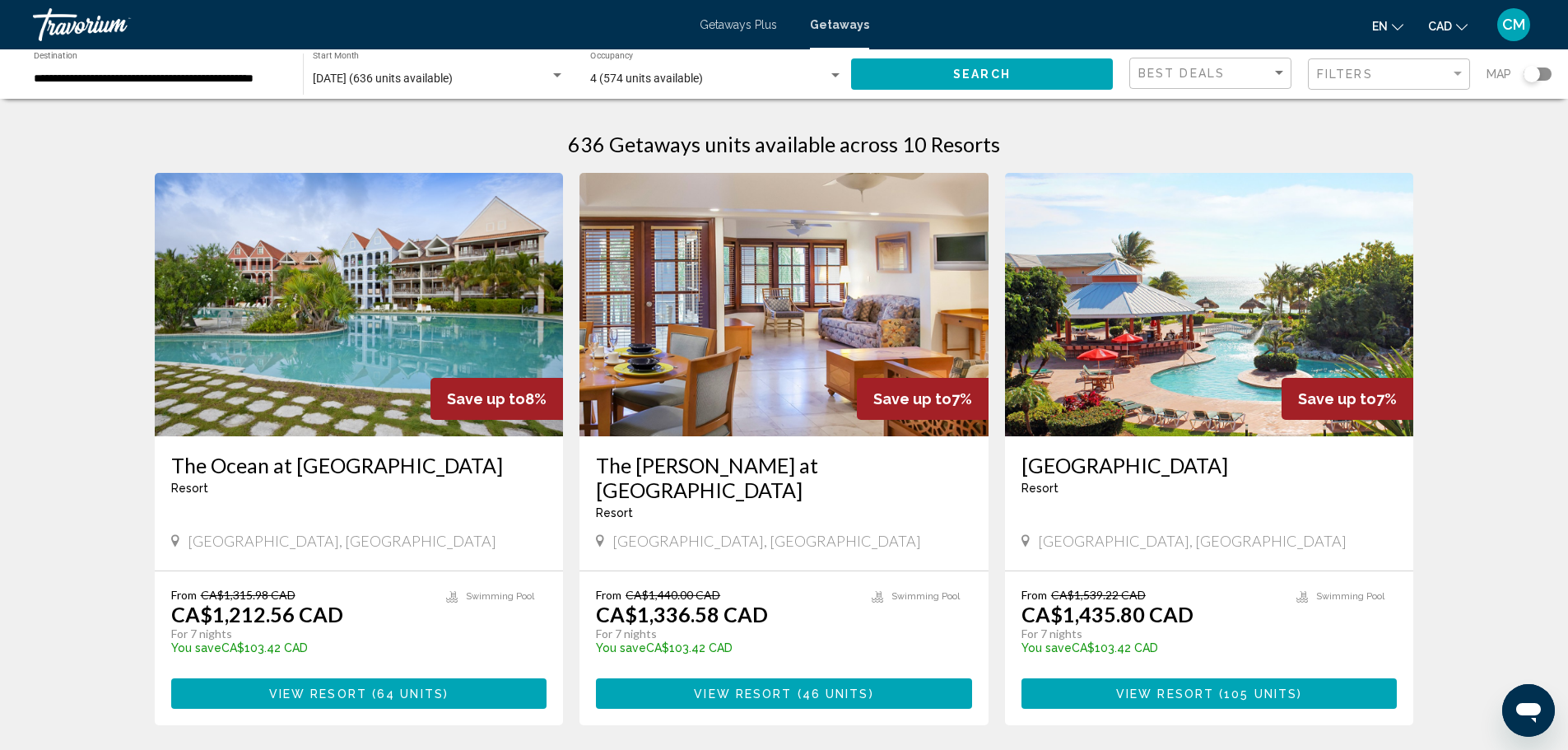
click at [1139, 687] on span "View Resort" at bounding box center [1164, 693] width 98 height 14
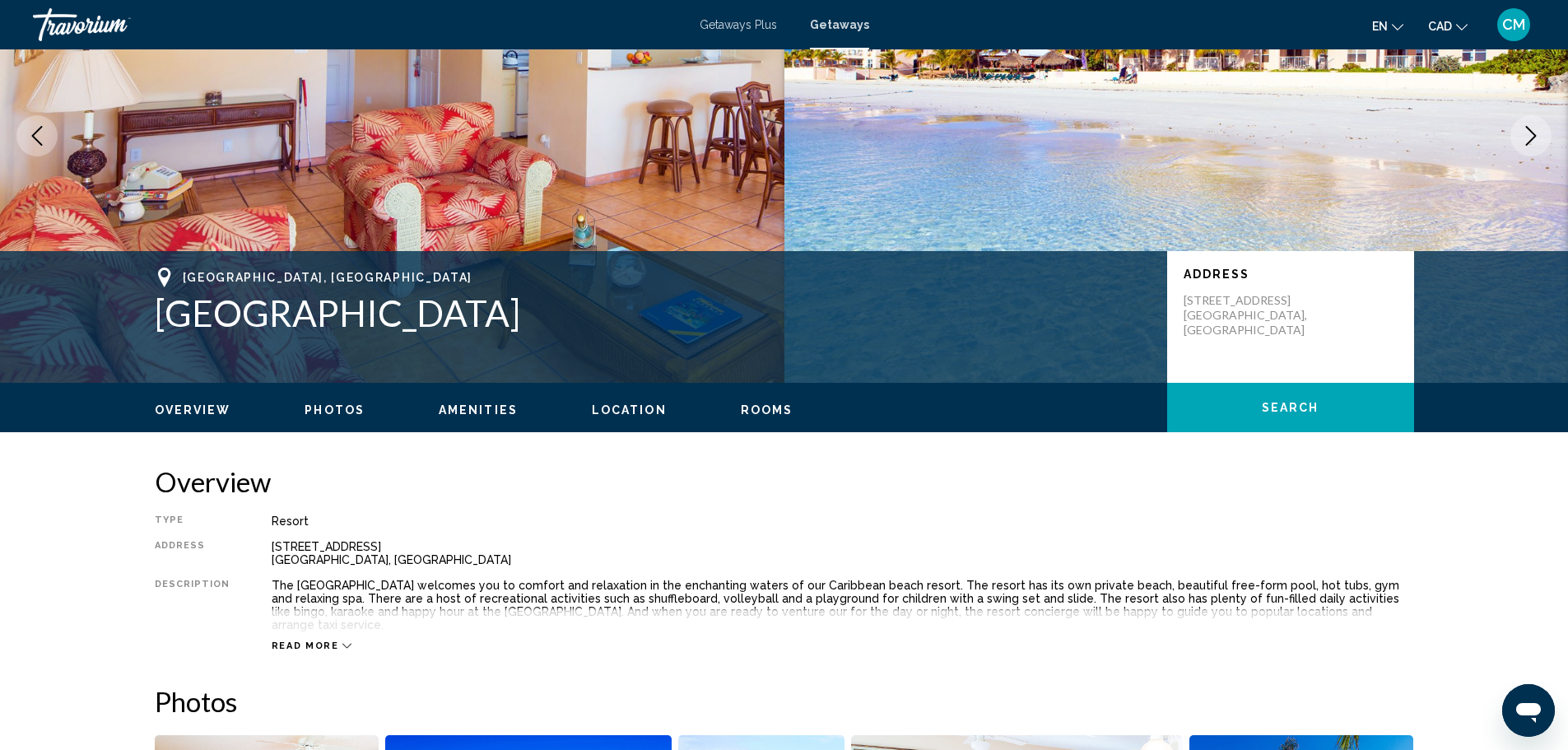
scroll to position [412, 0]
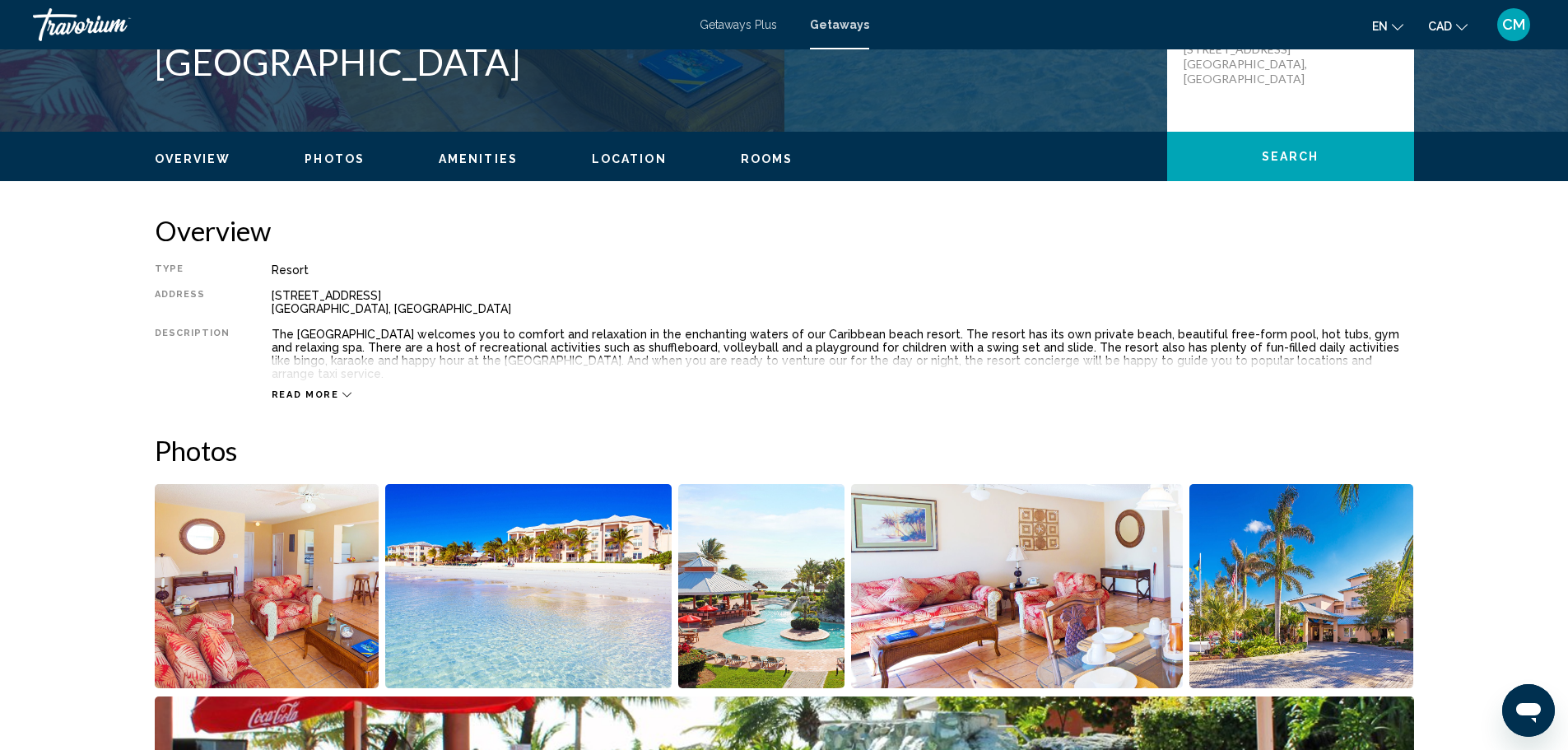
click at [310, 374] on div "Read more" at bounding box center [842, 378] width 1142 height 45
click at [310, 389] on span "Read more" at bounding box center [305, 394] width 68 height 11
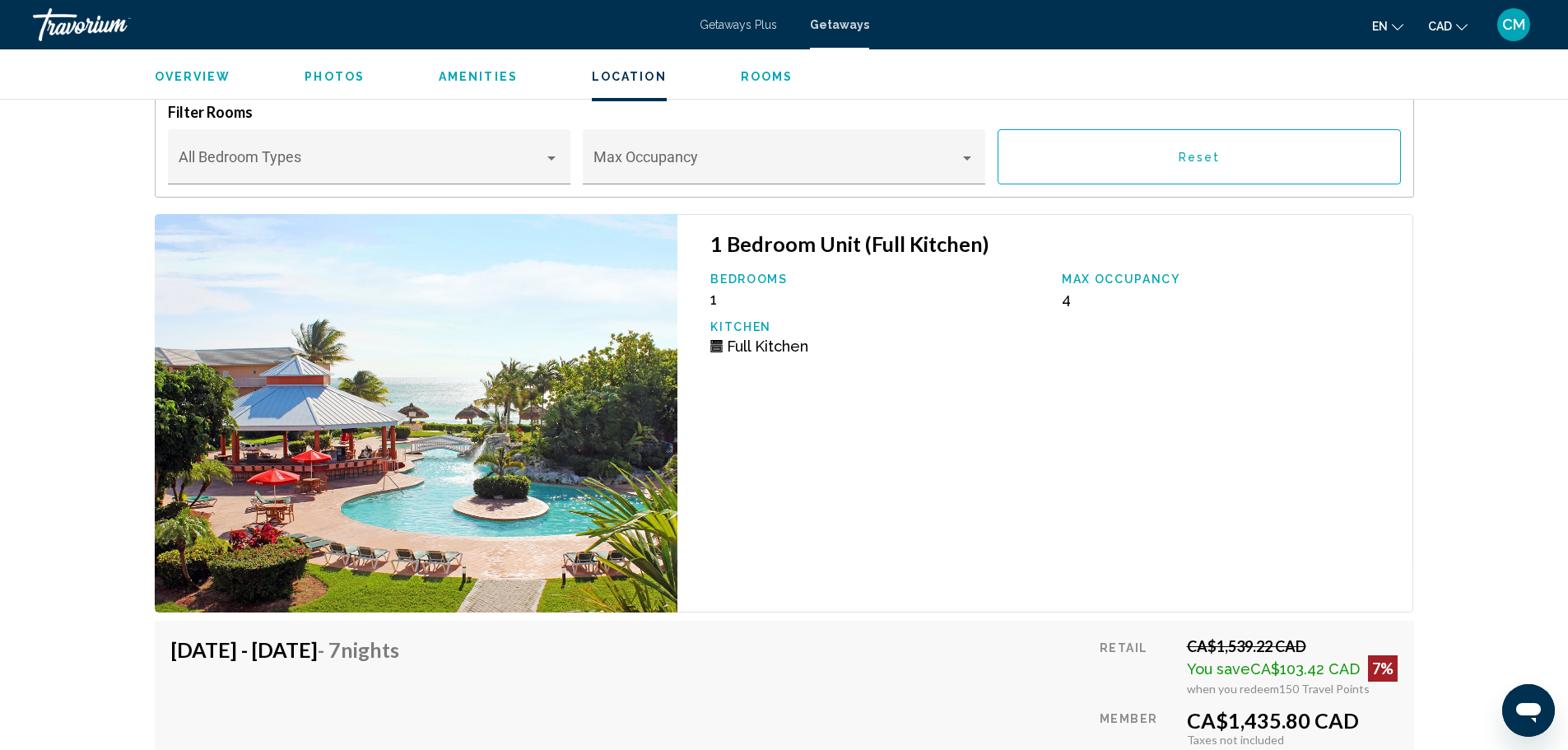
scroll to position [2304, 0]
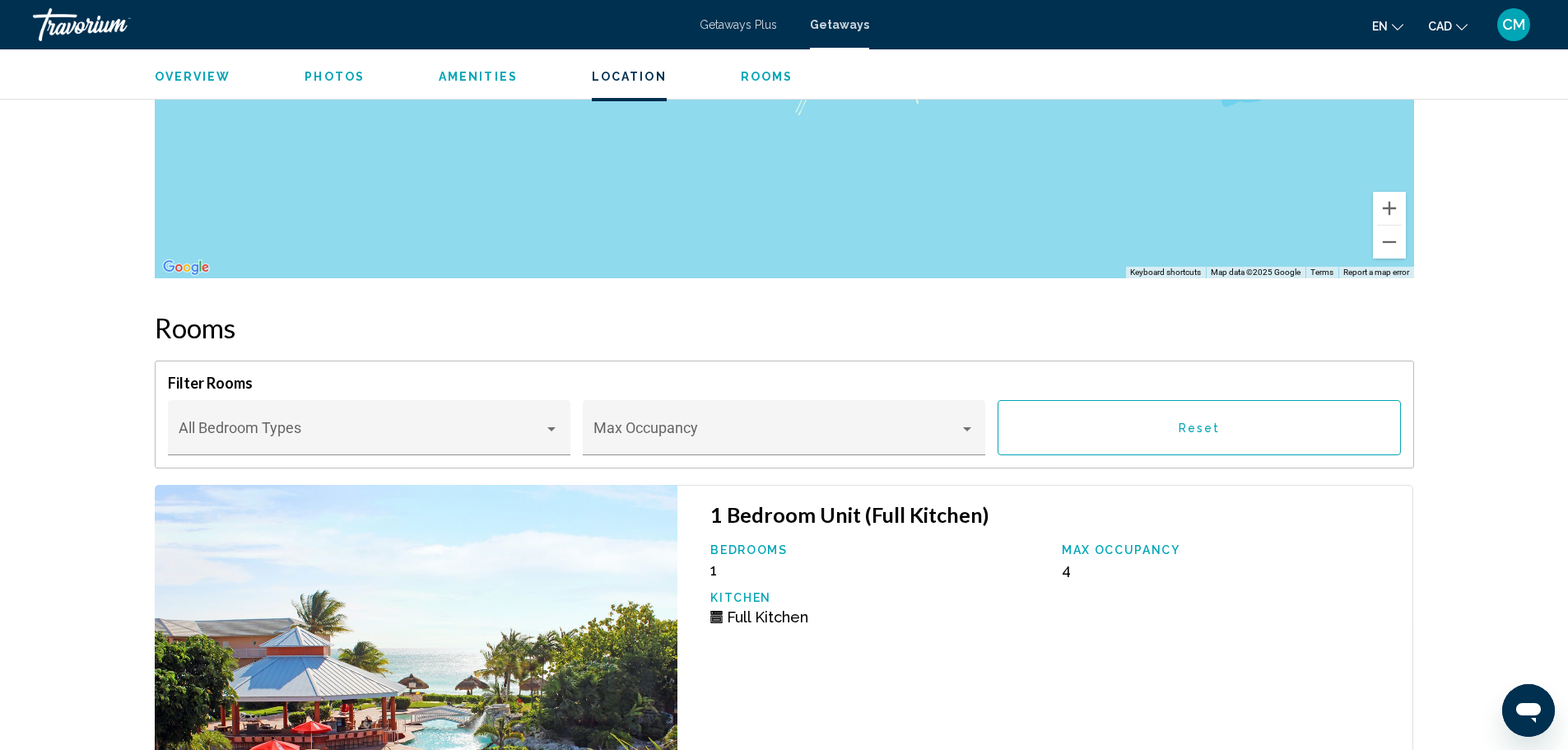
click at [457, 80] on span "Amenities" at bounding box center [478, 76] width 79 height 14
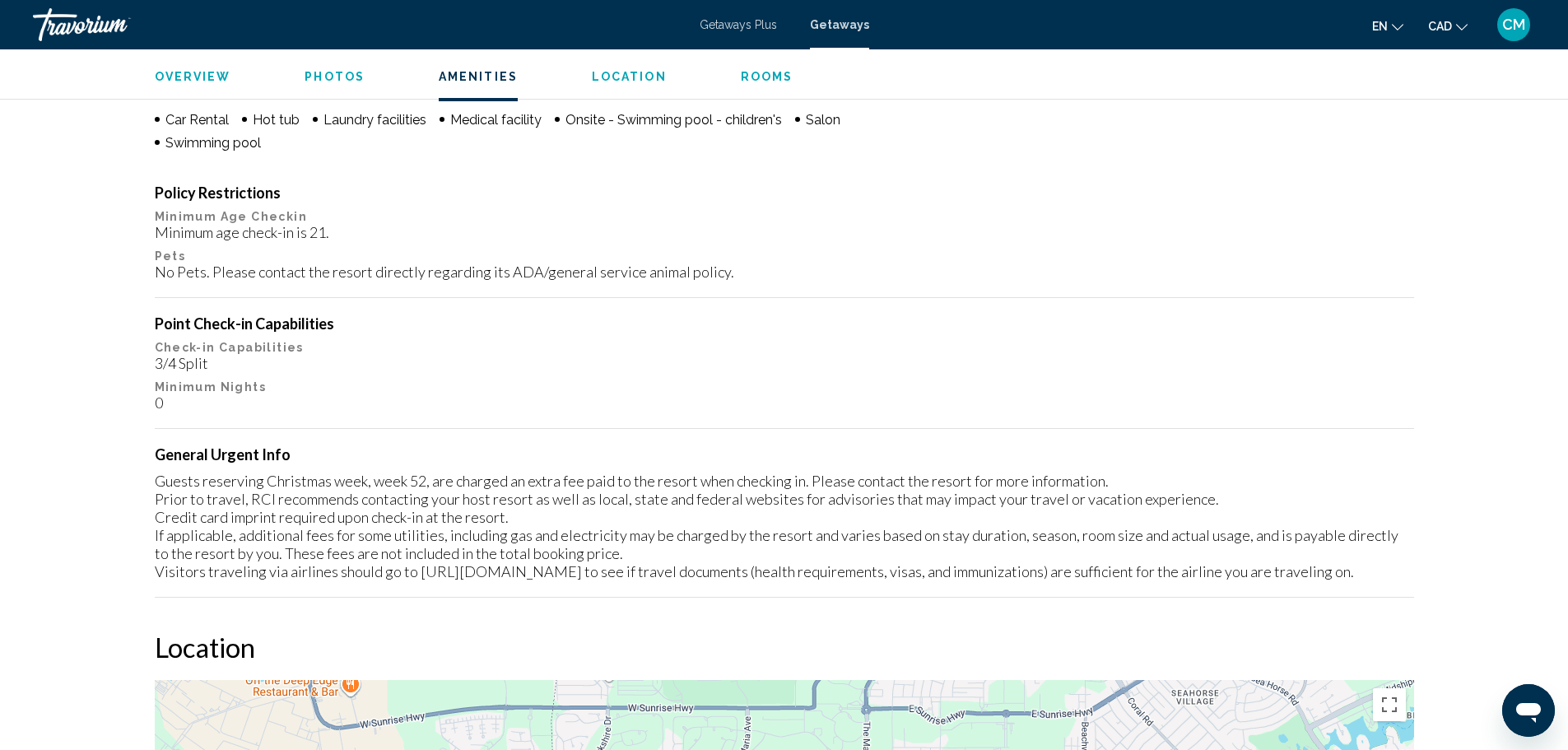
scroll to position [1241, 0]
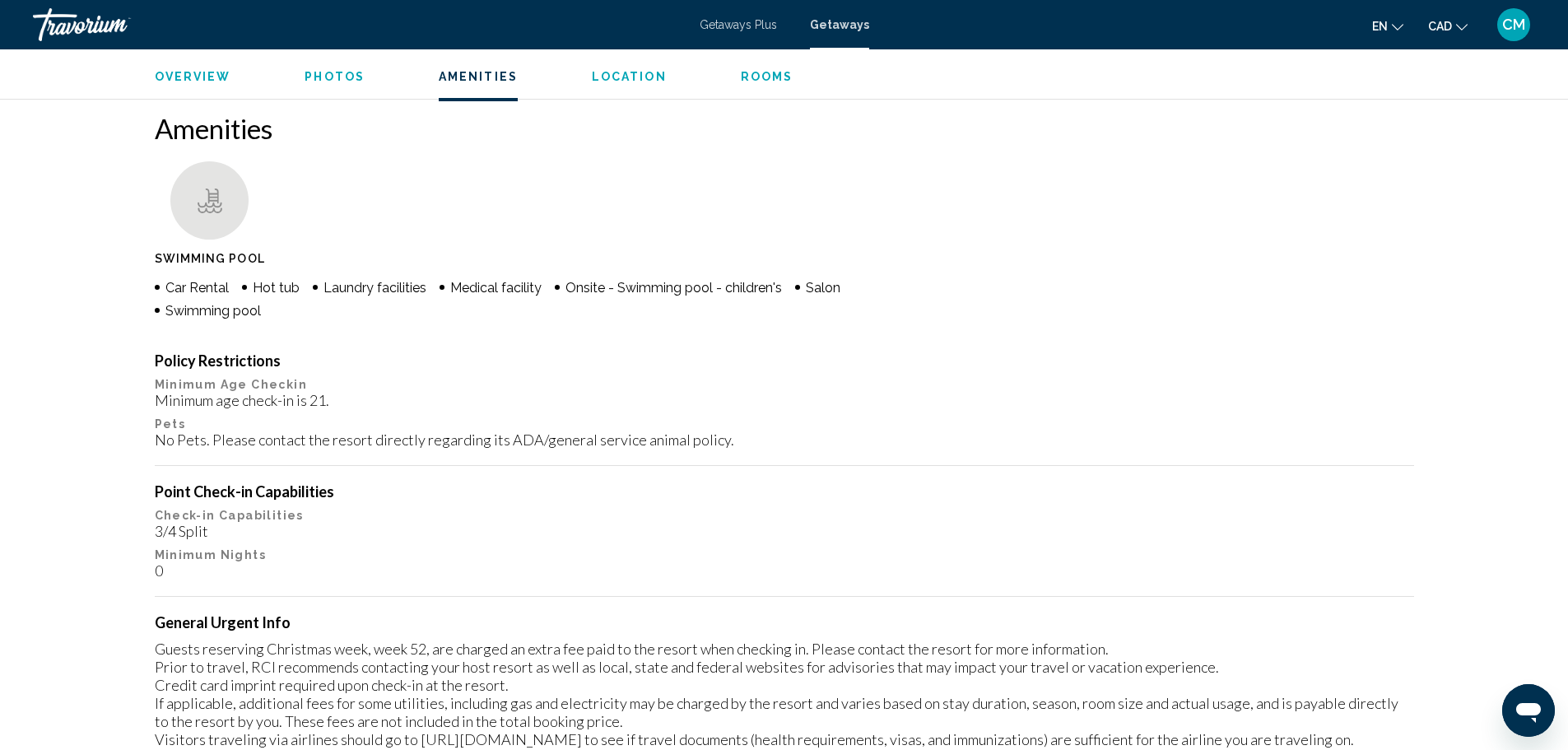
click at [309, 69] on button "Photos" at bounding box center [335, 76] width 60 height 14
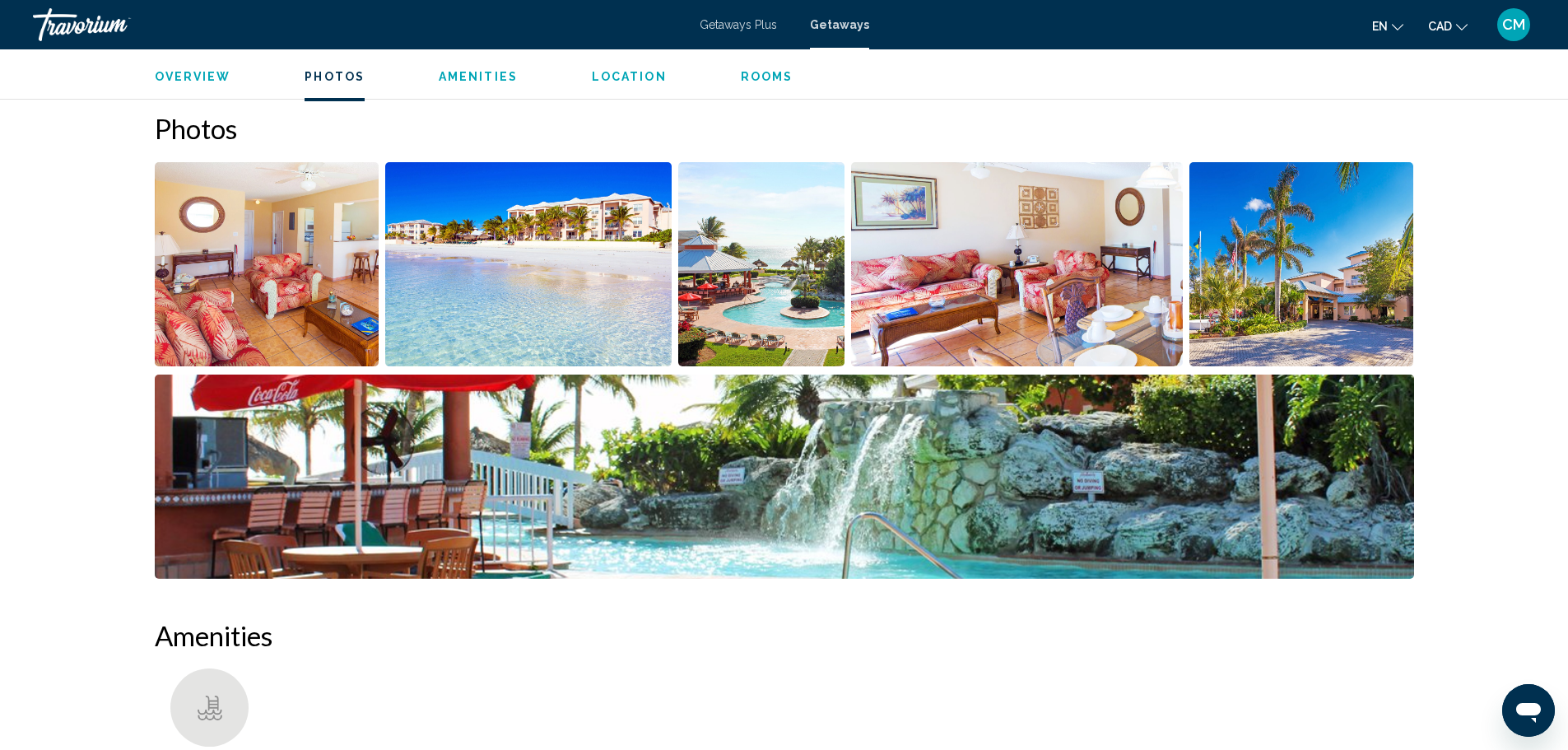
click at [186, 69] on button "Overview" at bounding box center [193, 76] width 77 height 14
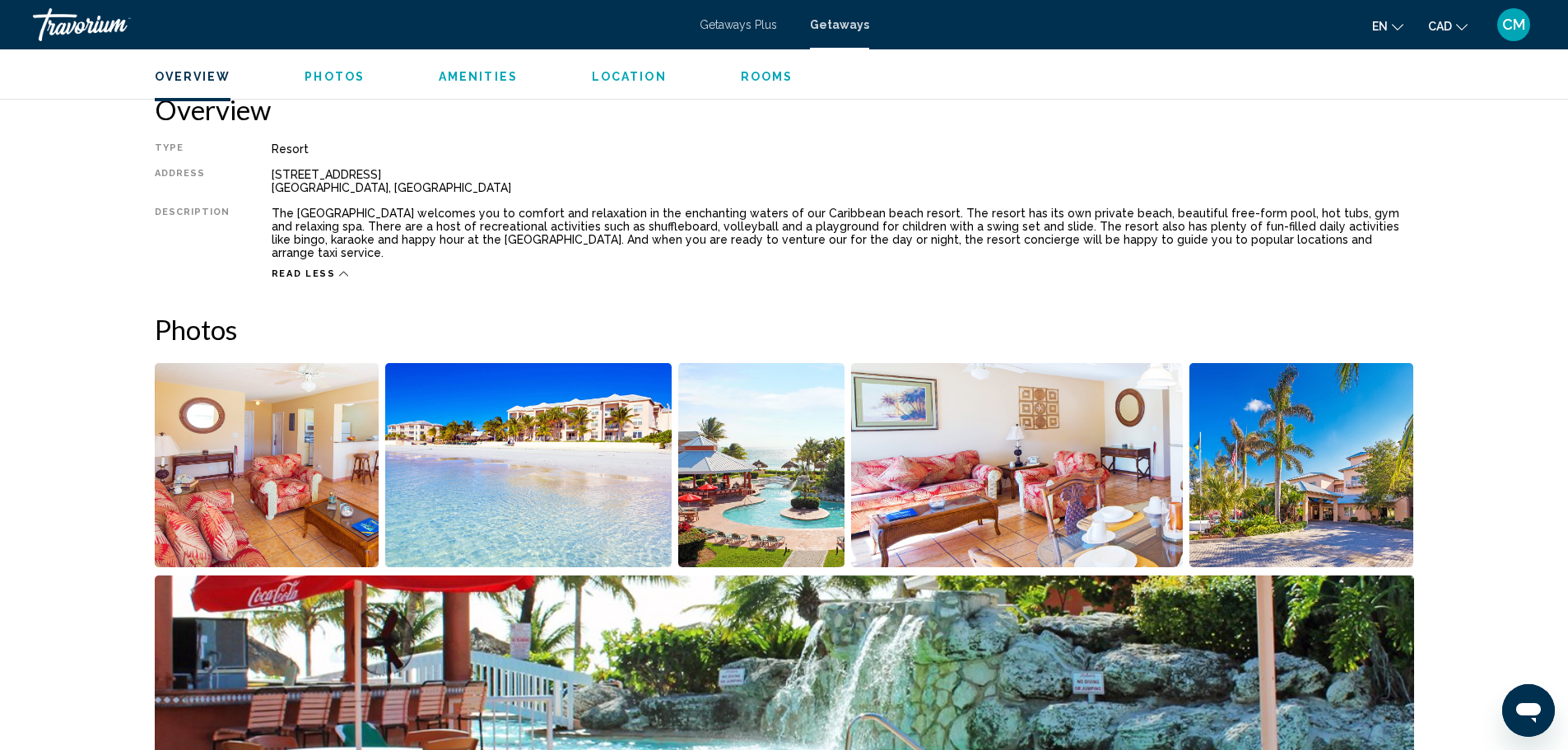
scroll to position [527, 0]
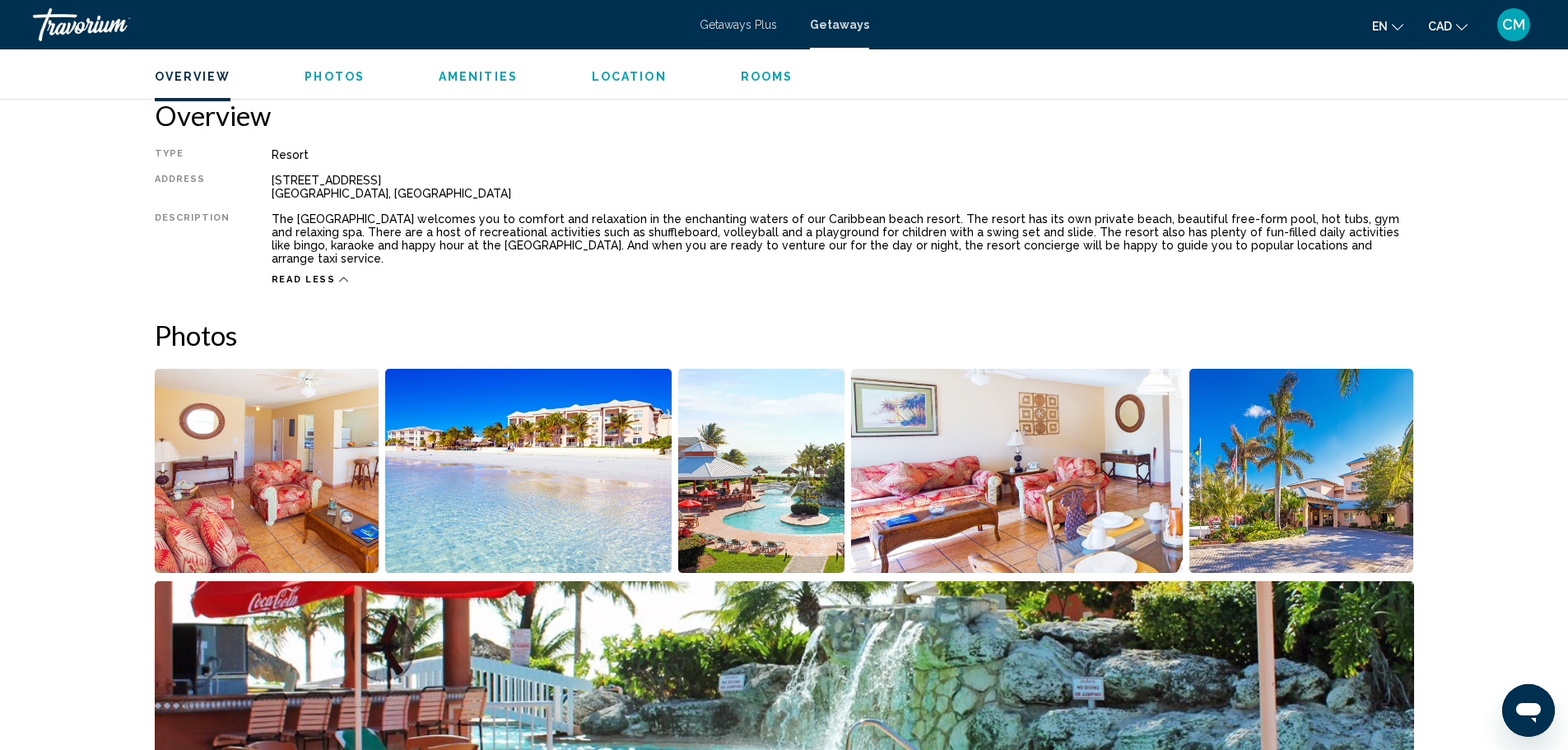
click at [726, 24] on span "Getaways Plus" at bounding box center [737, 24] width 77 height 14
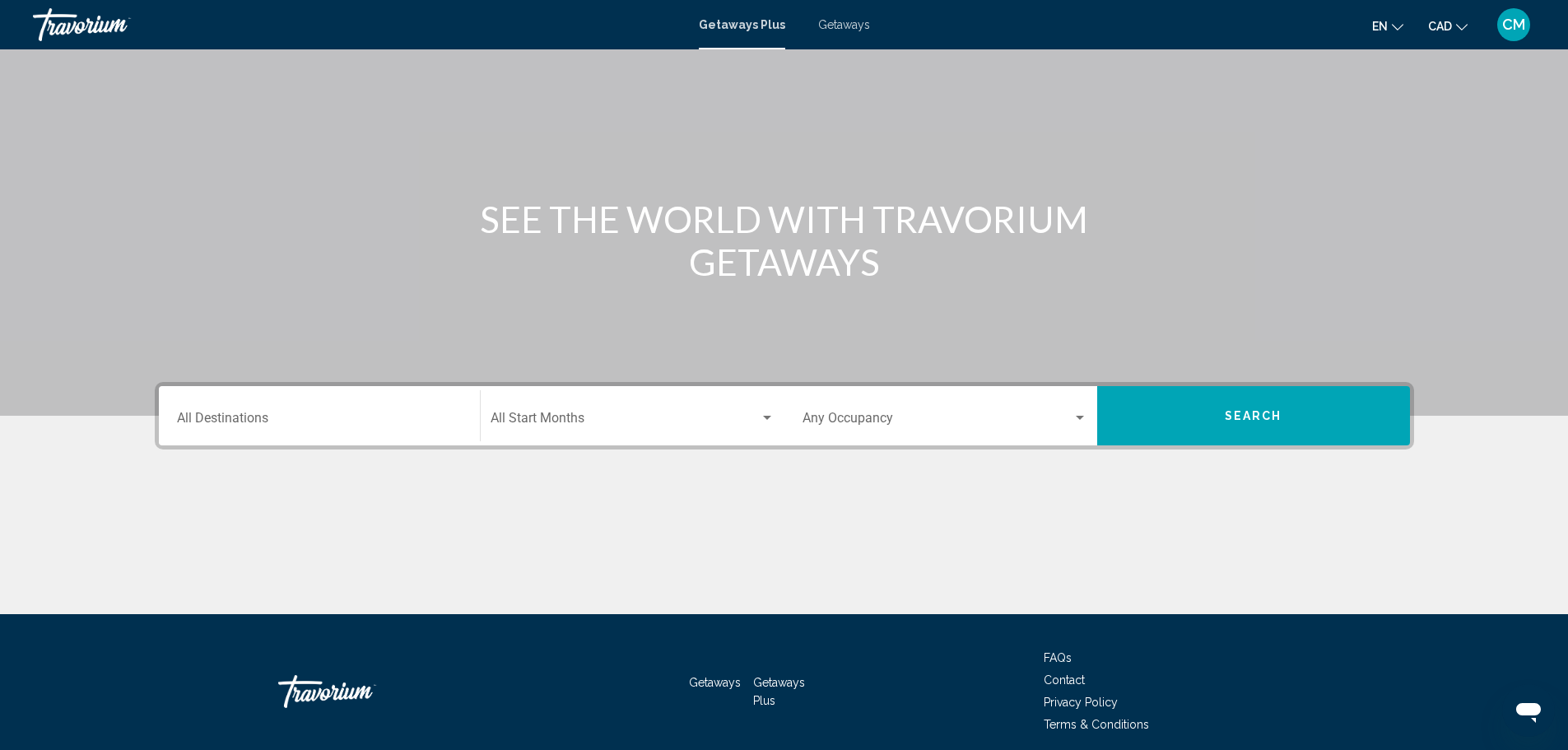
scroll to position [144, 0]
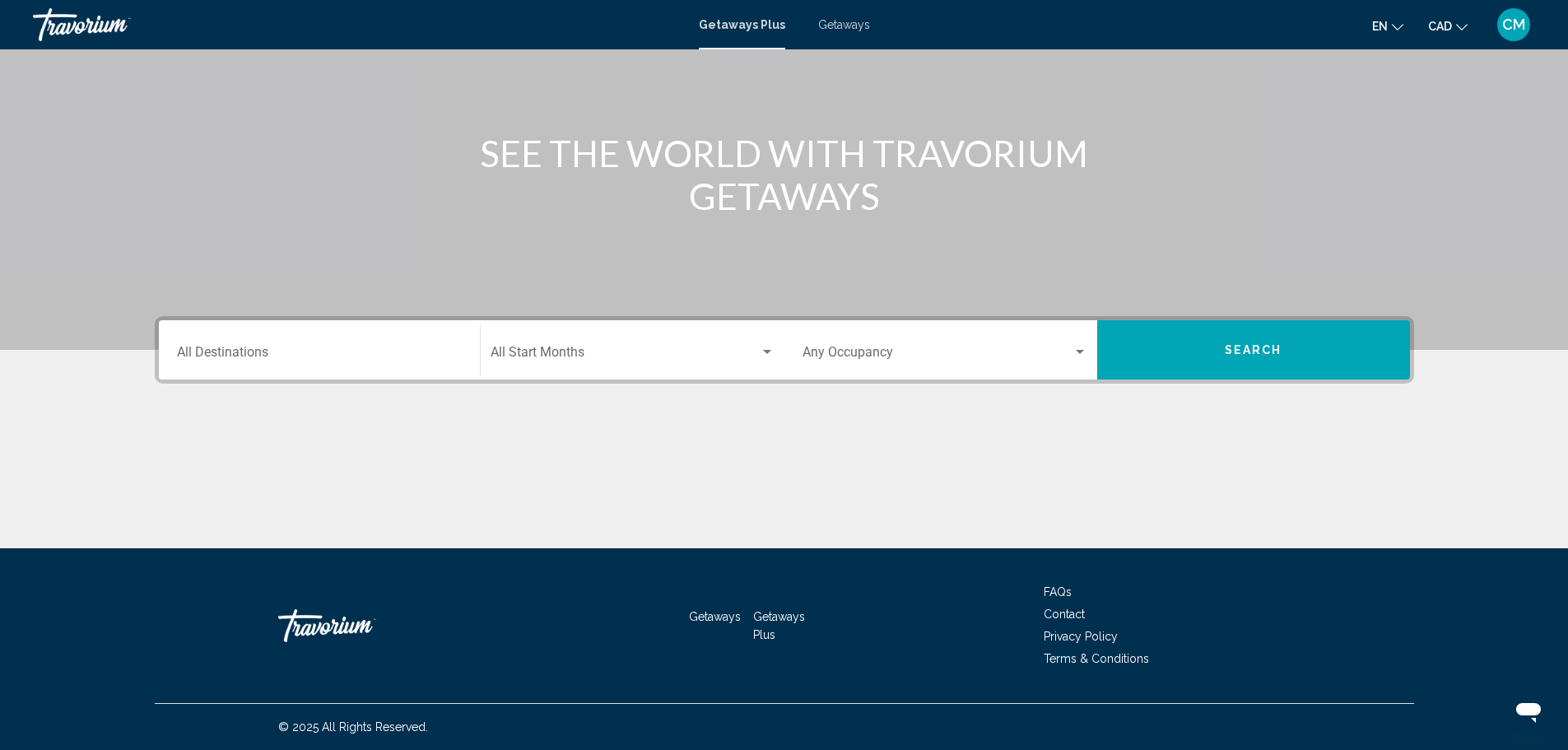
click at [399, 330] on div "Destination All Destinations" at bounding box center [319, 349] width 285 height 52
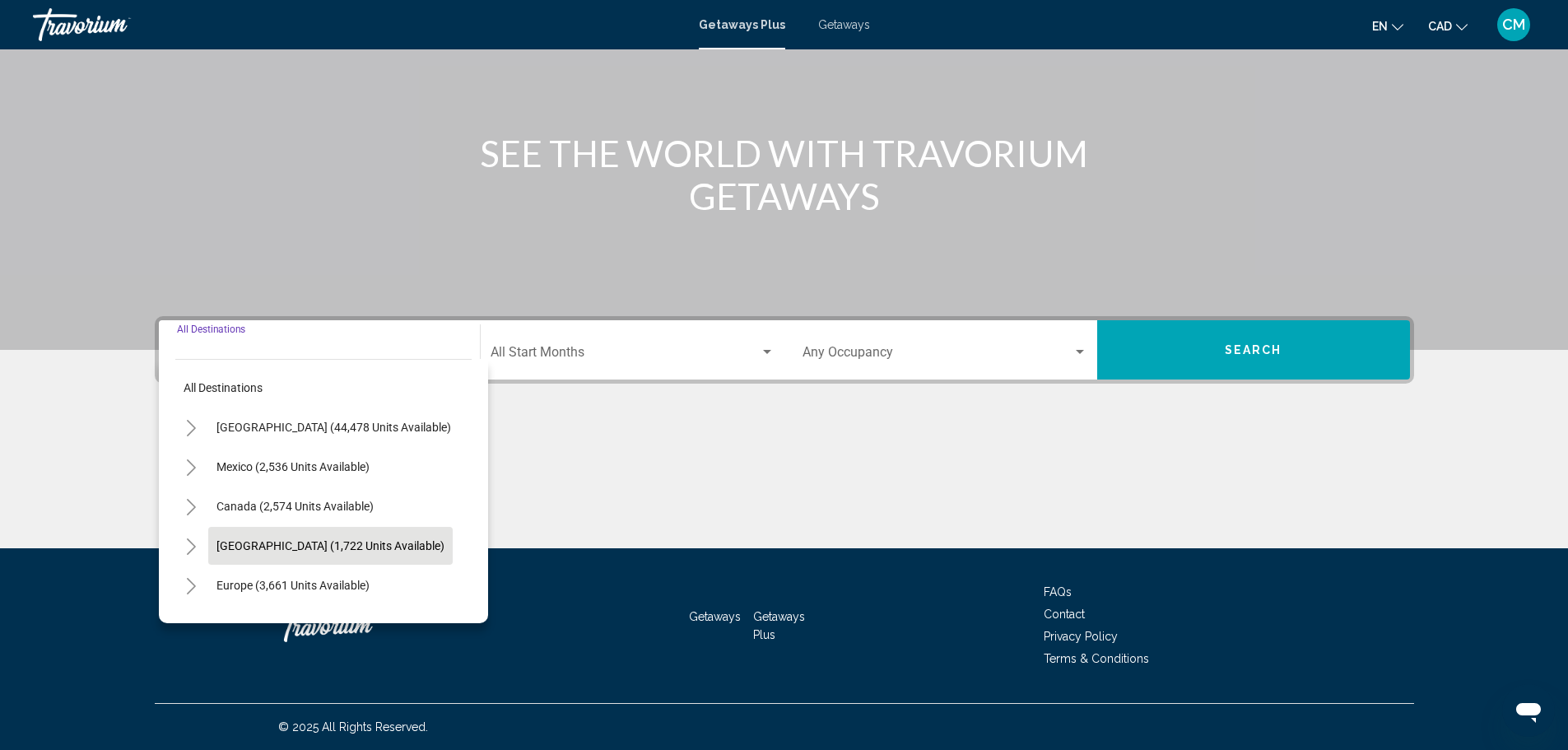
click at [384, 532] on button "[GEOGRAPHIC_DATA] (1,722 units available)" at bounding box center [330, 546] width 244 height 38
type input "**********"
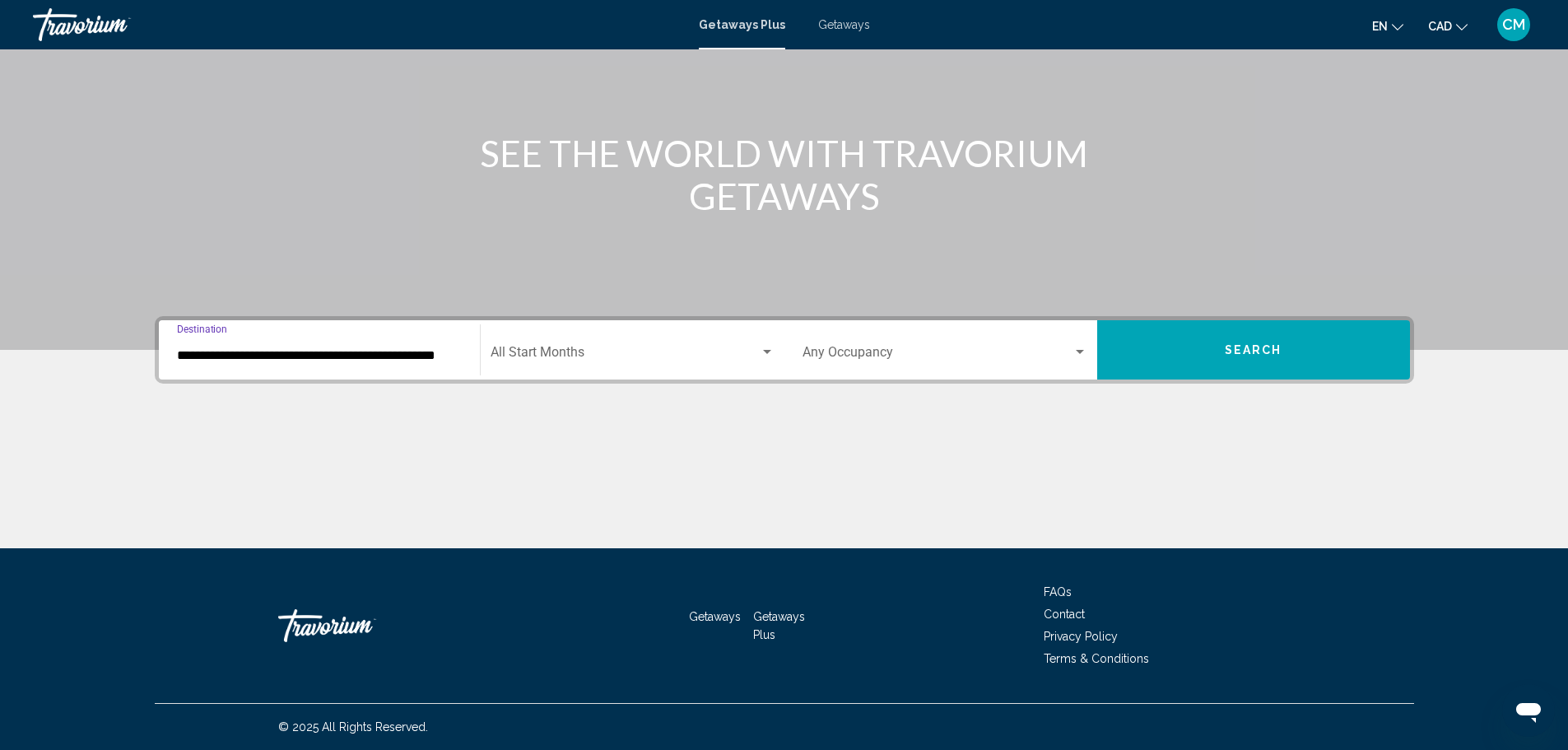
click at [738, 359] on span "Search widget" at bounding box center [624, 356] width 269 height 14
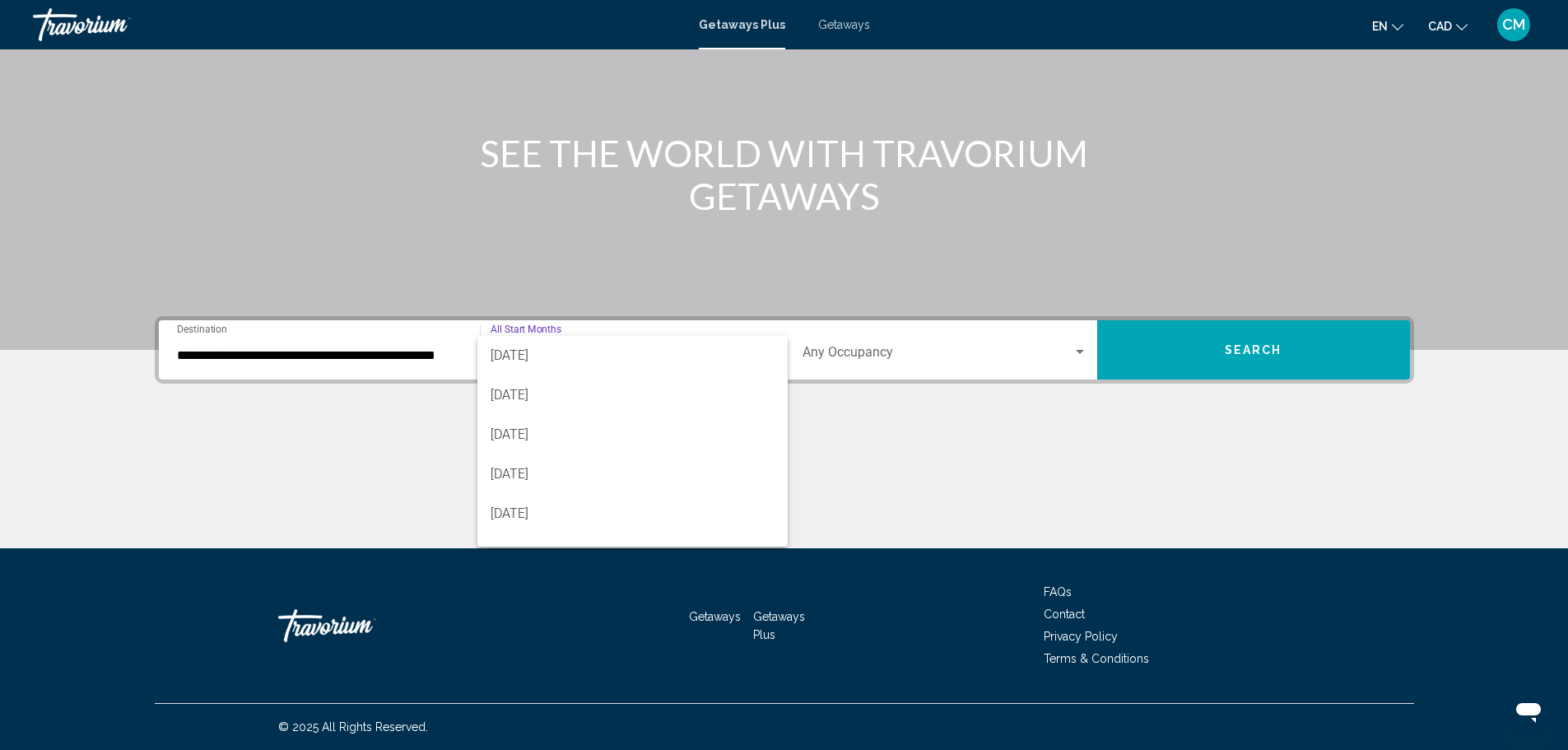
scroll to position [165, 0]
click at [622, 440] on span "[DATE]" at bounding box center [632, 428] width 284 height 40
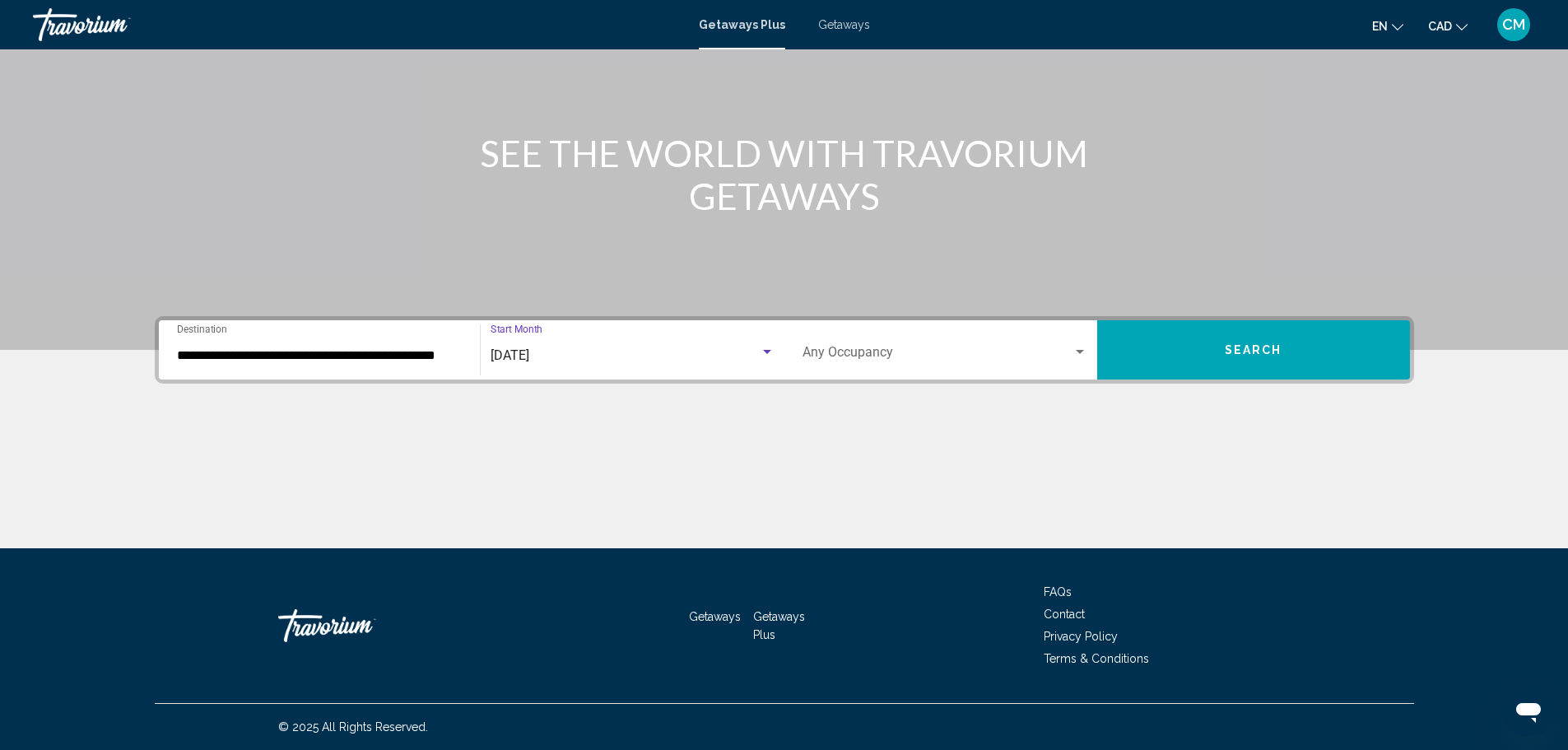
click at [968, 327] on div "Occupancy Any Occupancy" at bounding box center [945, 349] width 285 height 52
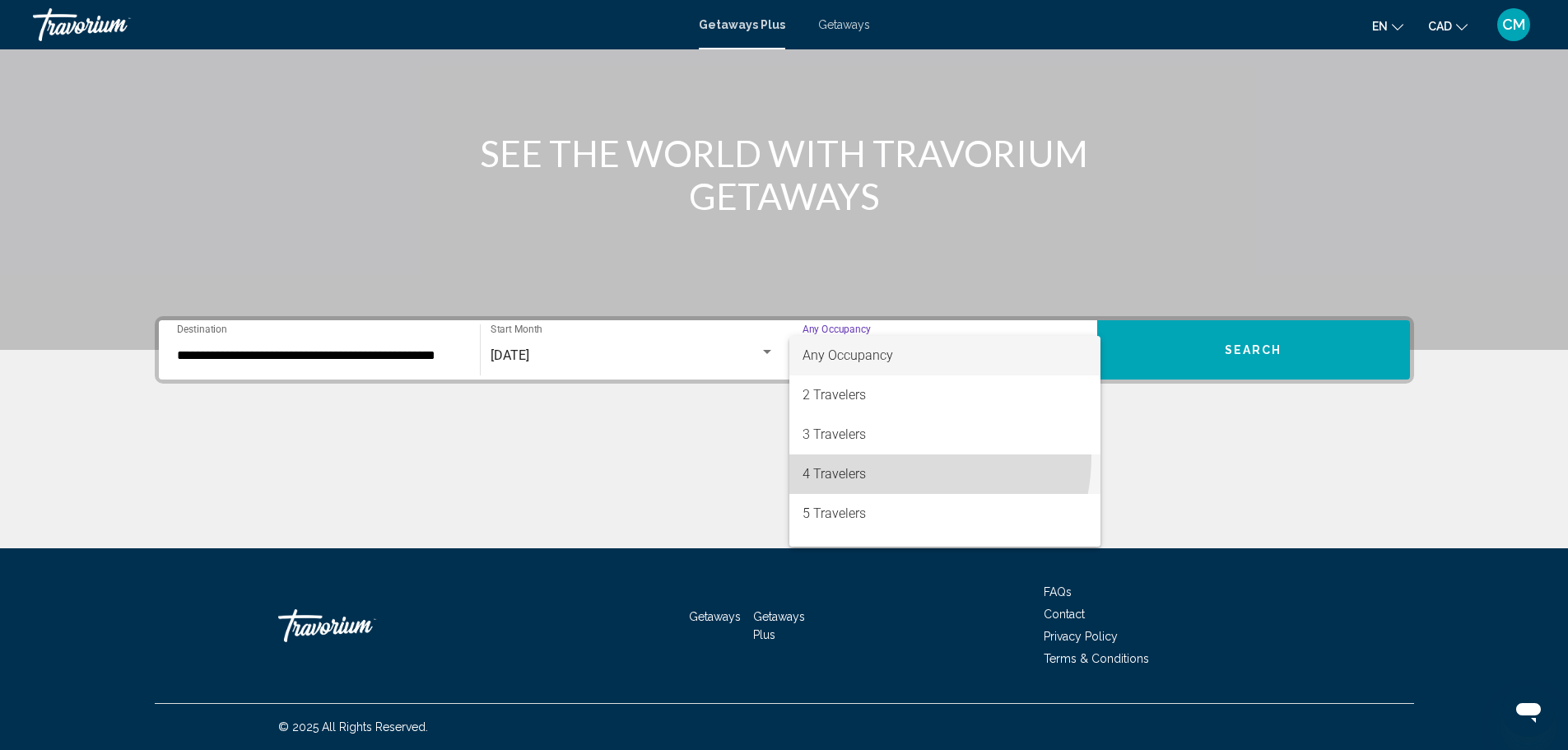
click at [888, 457] on span "4 Travelers" at bounding box center [945, 474] width 285 height 40
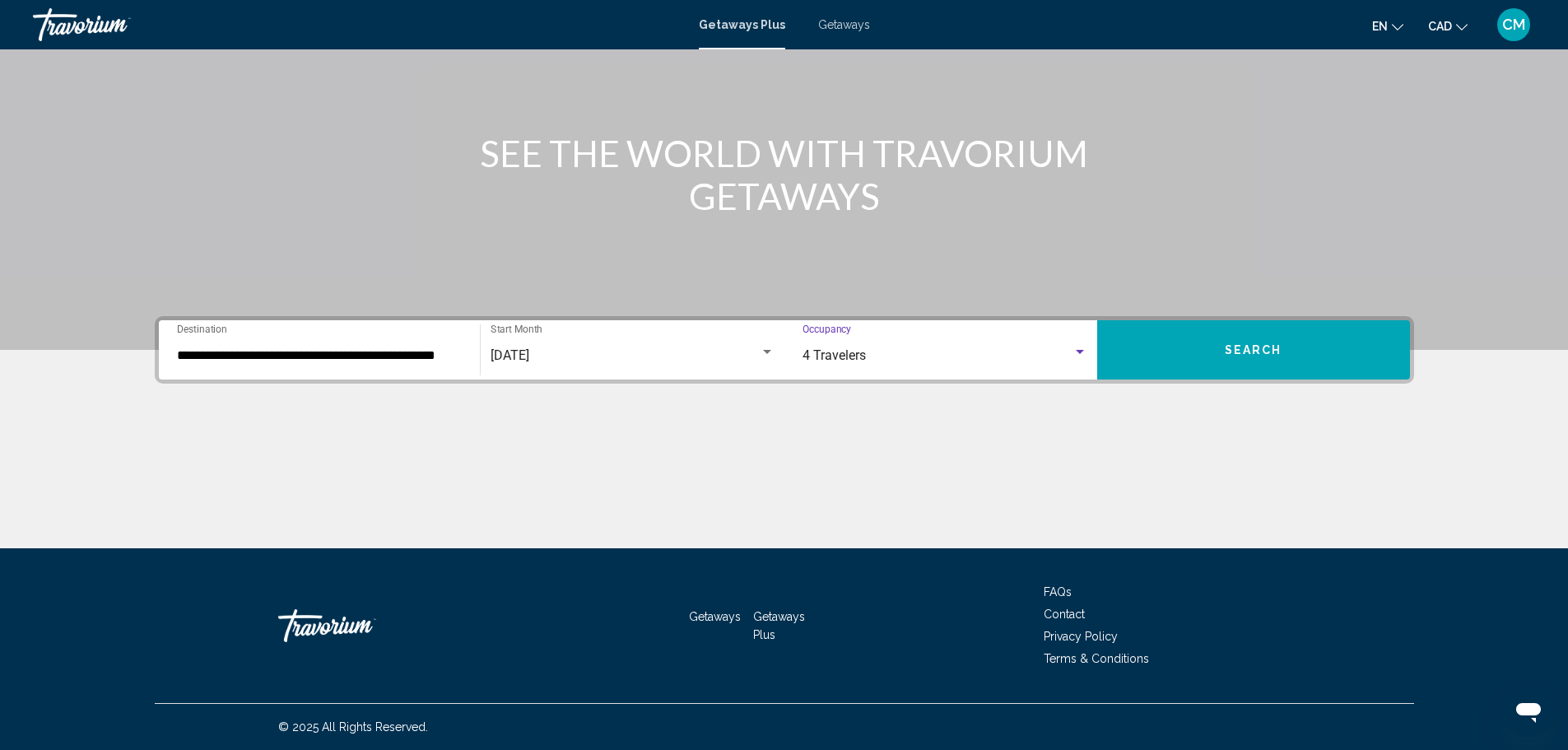
click at [1232, 331] on button "Search" at bounding box center [1253, 349] width 313 height 59
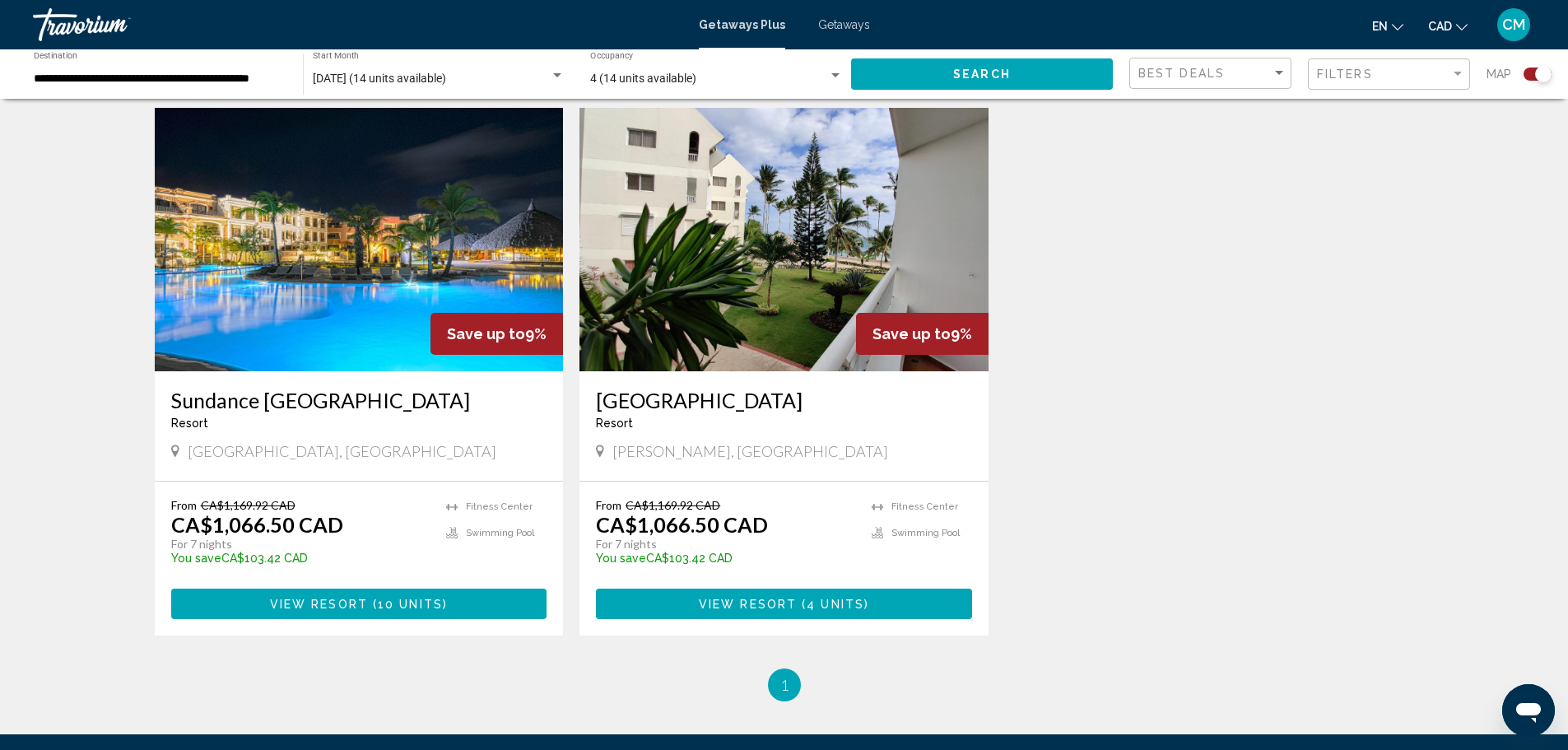
scroll to position [576, 0]
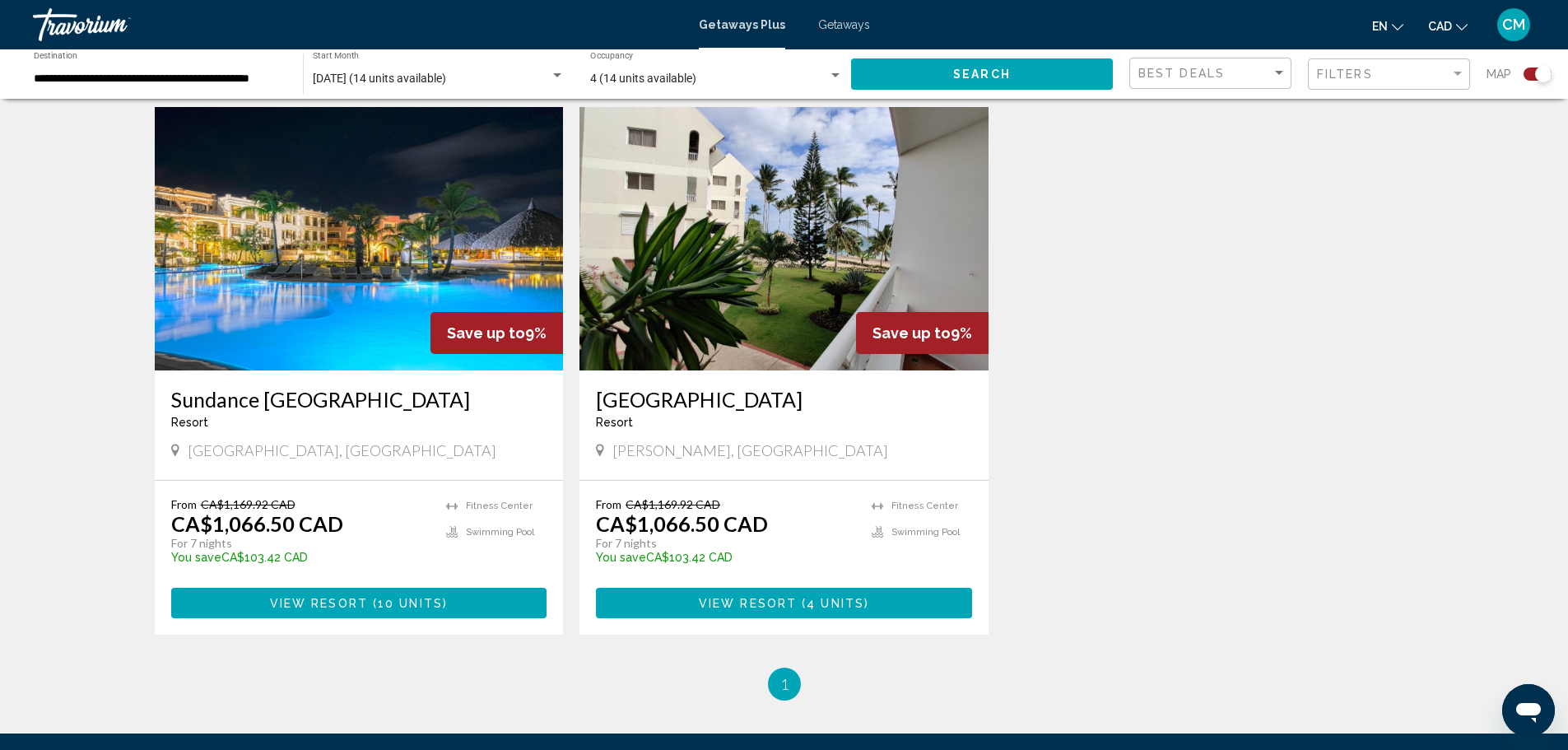
click at [279, 286] on img "Main content" at bounding box center [359, 238] width 409 height 263
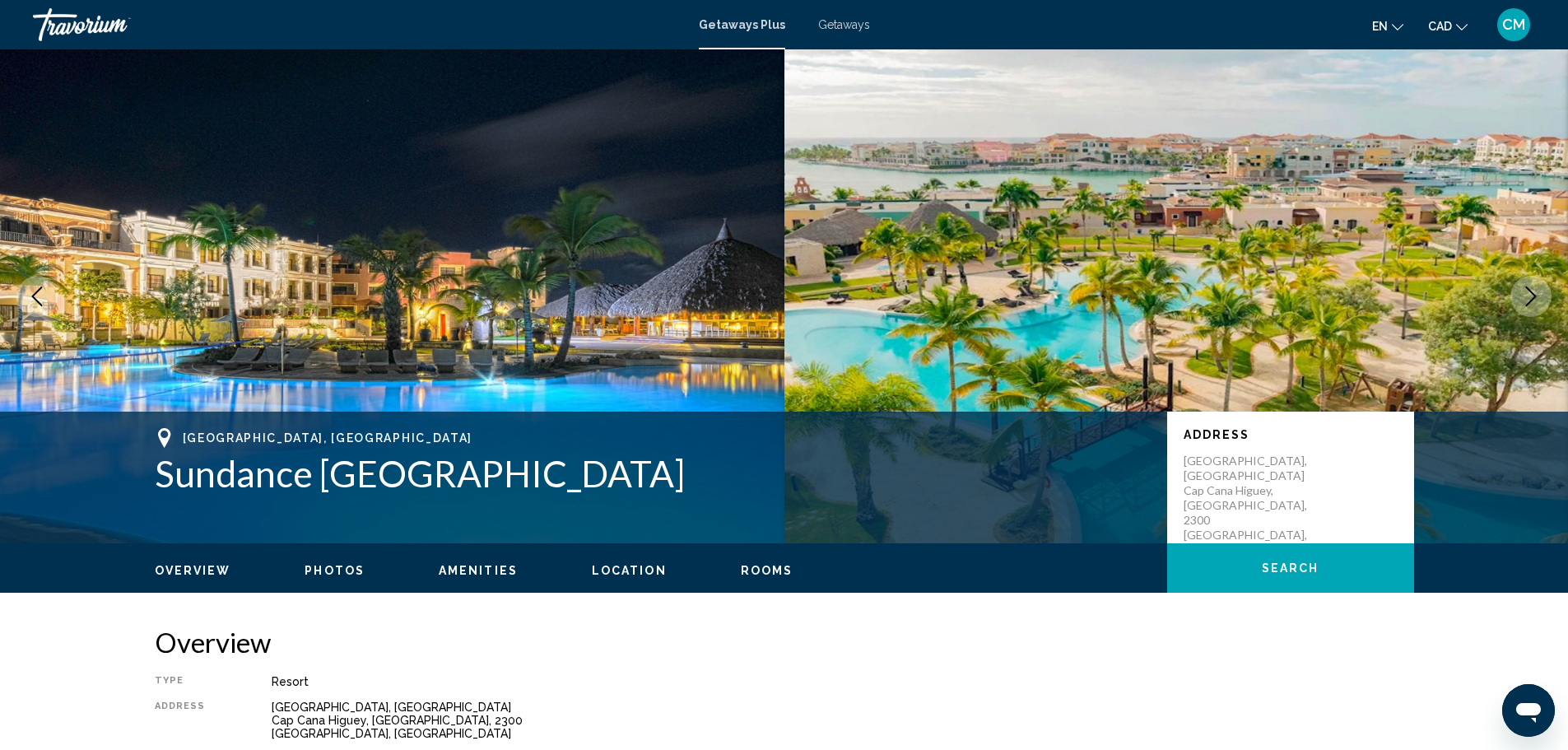
click at [1522, 30] on span "CM" at bounding box center [1513, 24] width 23 height 16
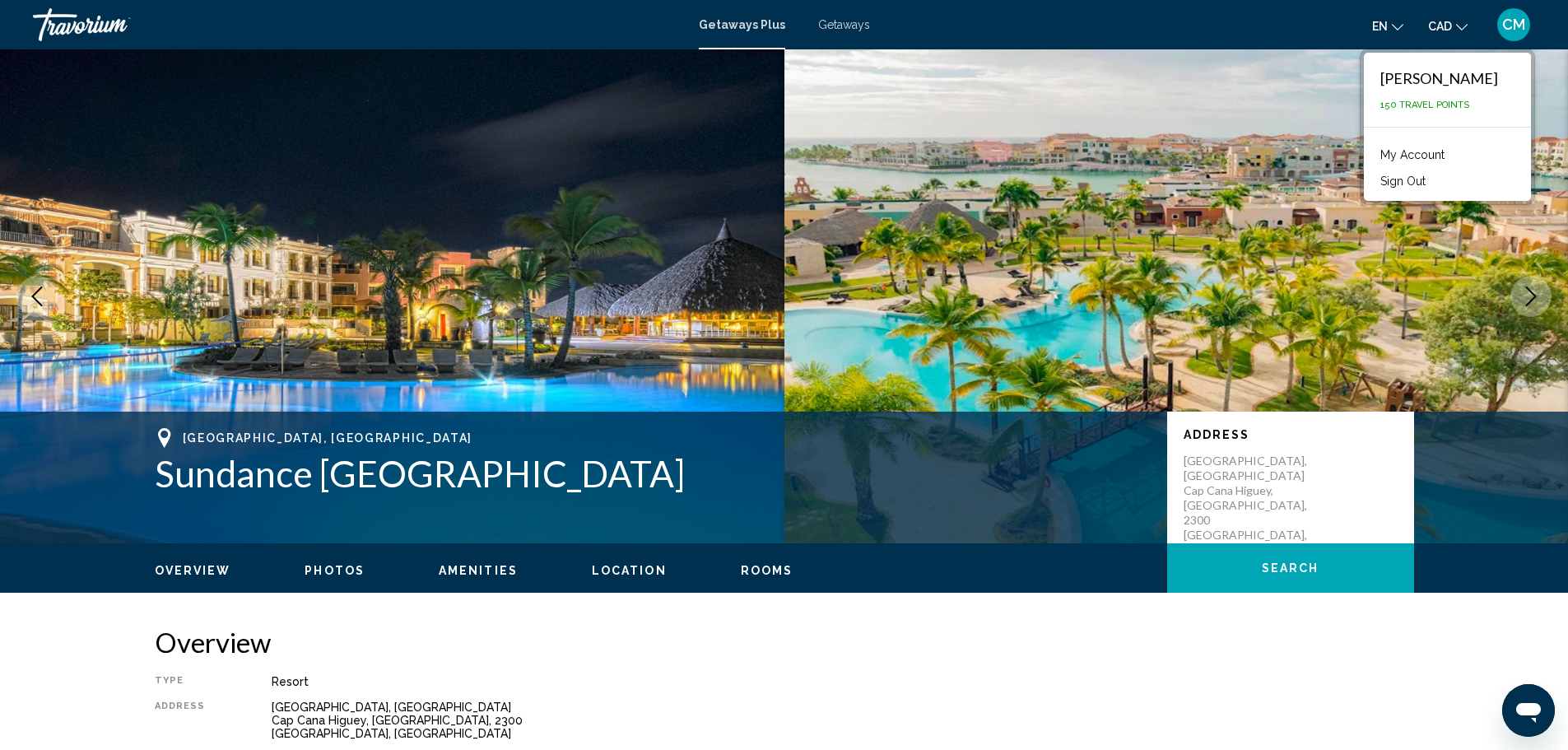
click at [70, 29] on div "Travorium" at bounding box center [115, 24] width 165 height 33
